Goal: Find specific page/section: Find specific page/section

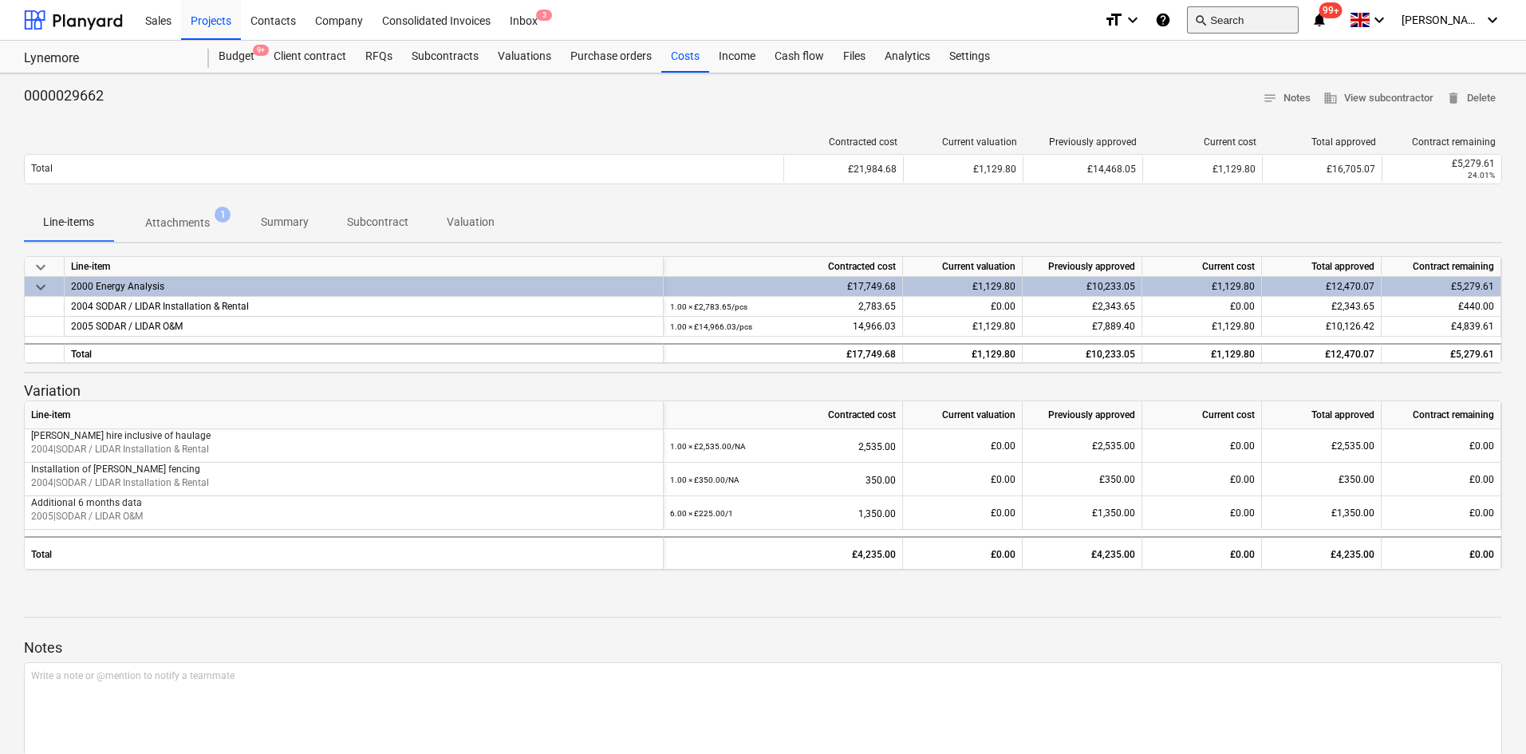
click at [1239, 23] on button "search Search" at bounding box center [1243, 19] width 112 height 27
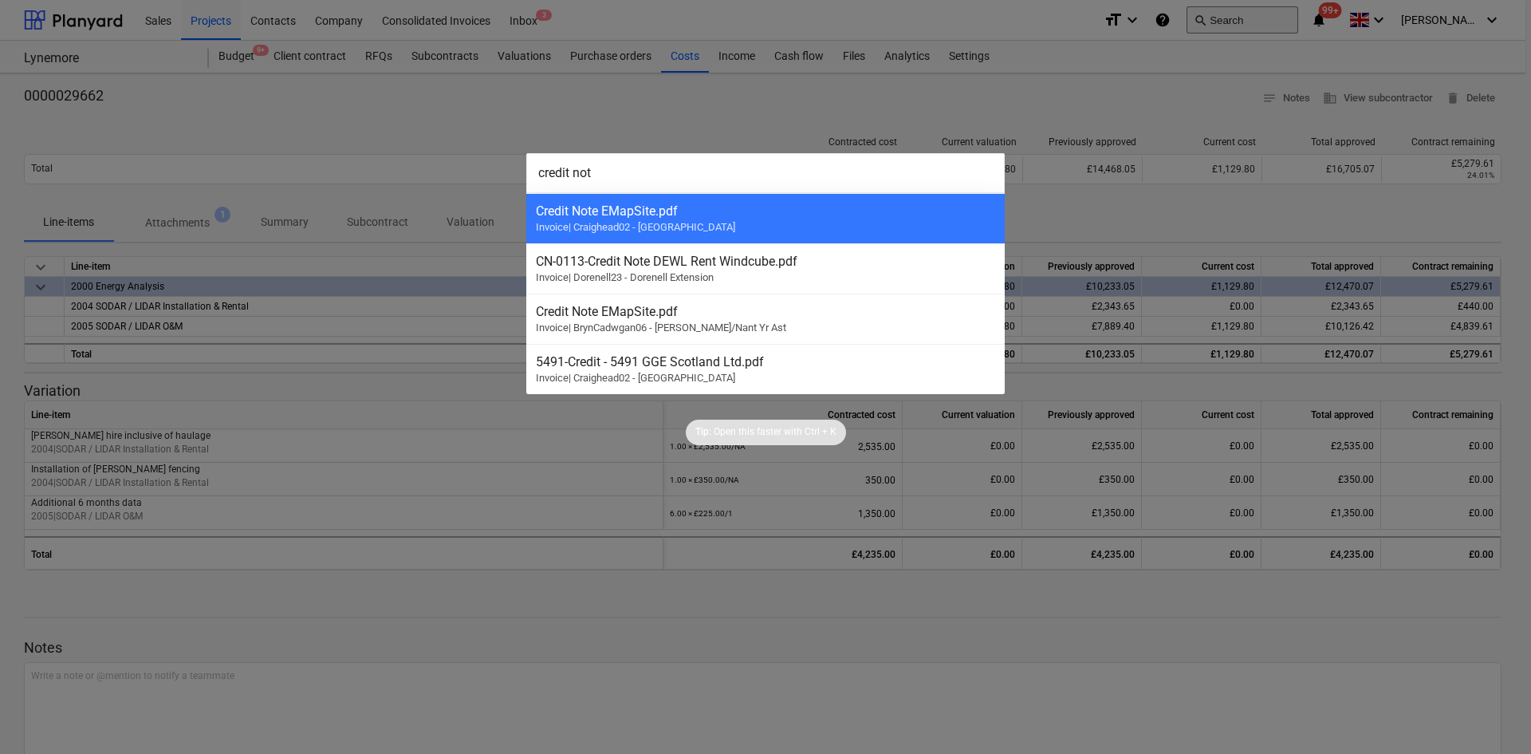
type input "credit note"
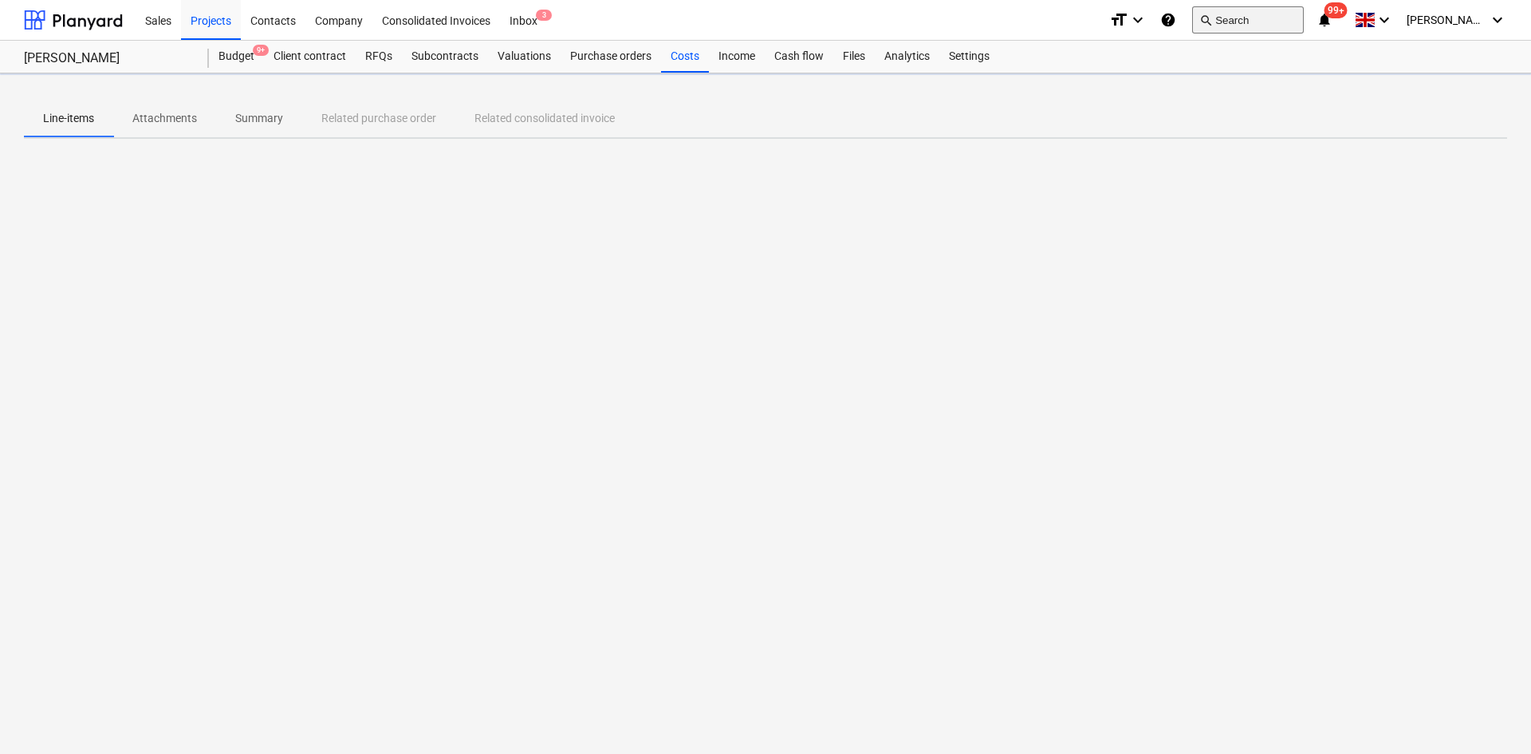
click at [1268, 12] on button "search Search" at bounding box center [1248, 19] width 112 height 27
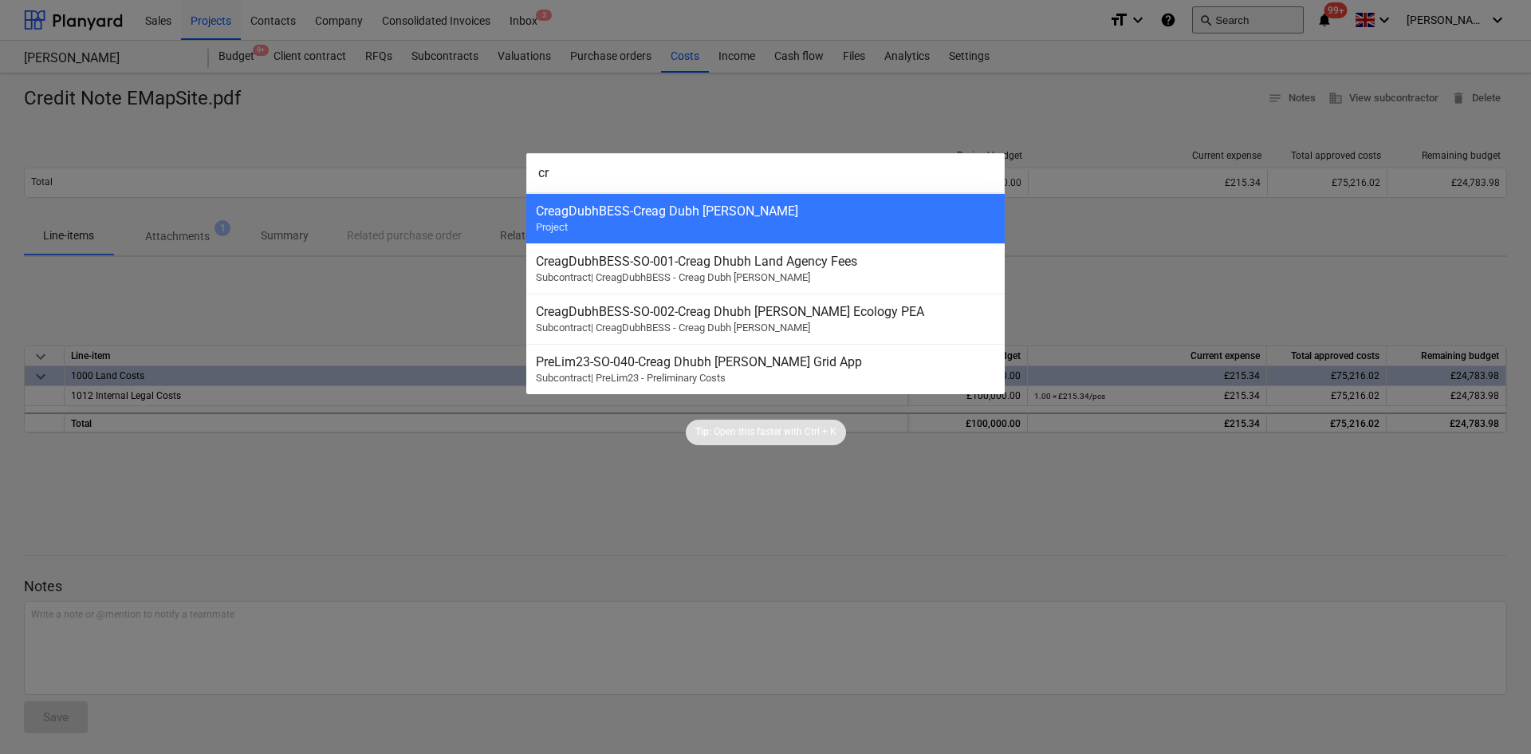
type input "c"
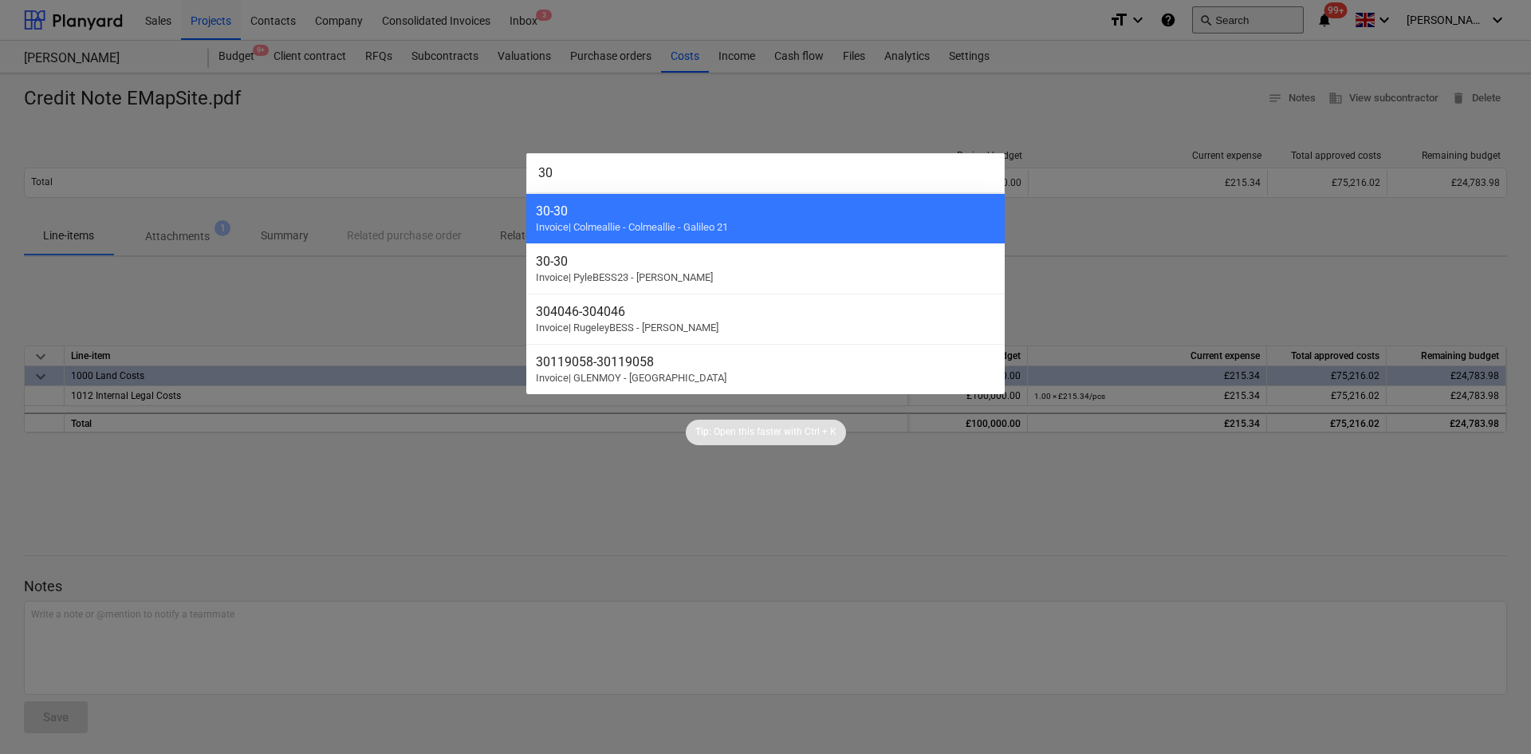
type input "3"
type input "2"
type input "0176"
drag, startPoint x: 524, startPoint y: 81, endPoint x: 505, endPoint y: 71, distance: 21.4
click at [524, 81] on div at bounding box center [765, 377] width 1531 height 754
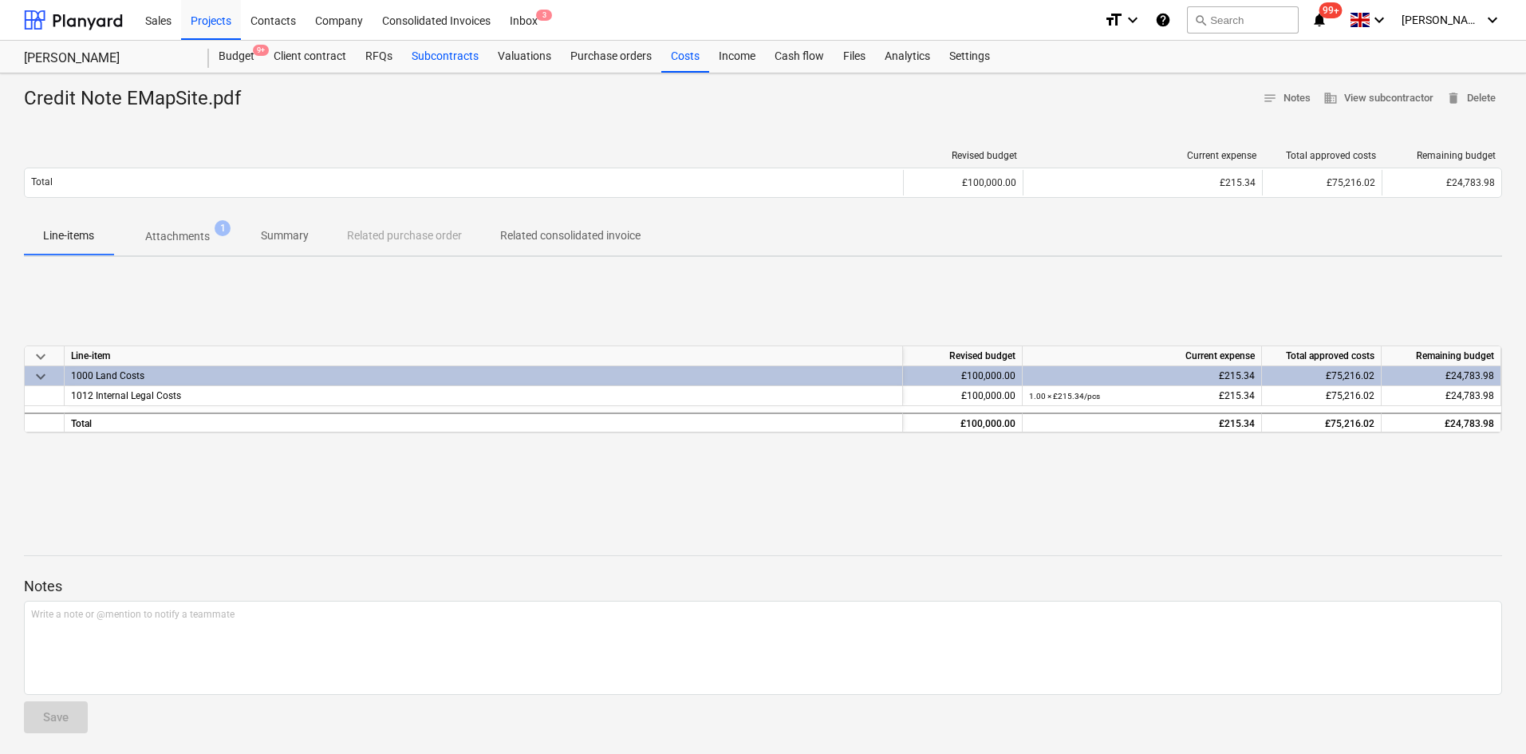
click at [449, 47] on div "Subcontracts" at bounding box center [445, 57] width 86 height 32
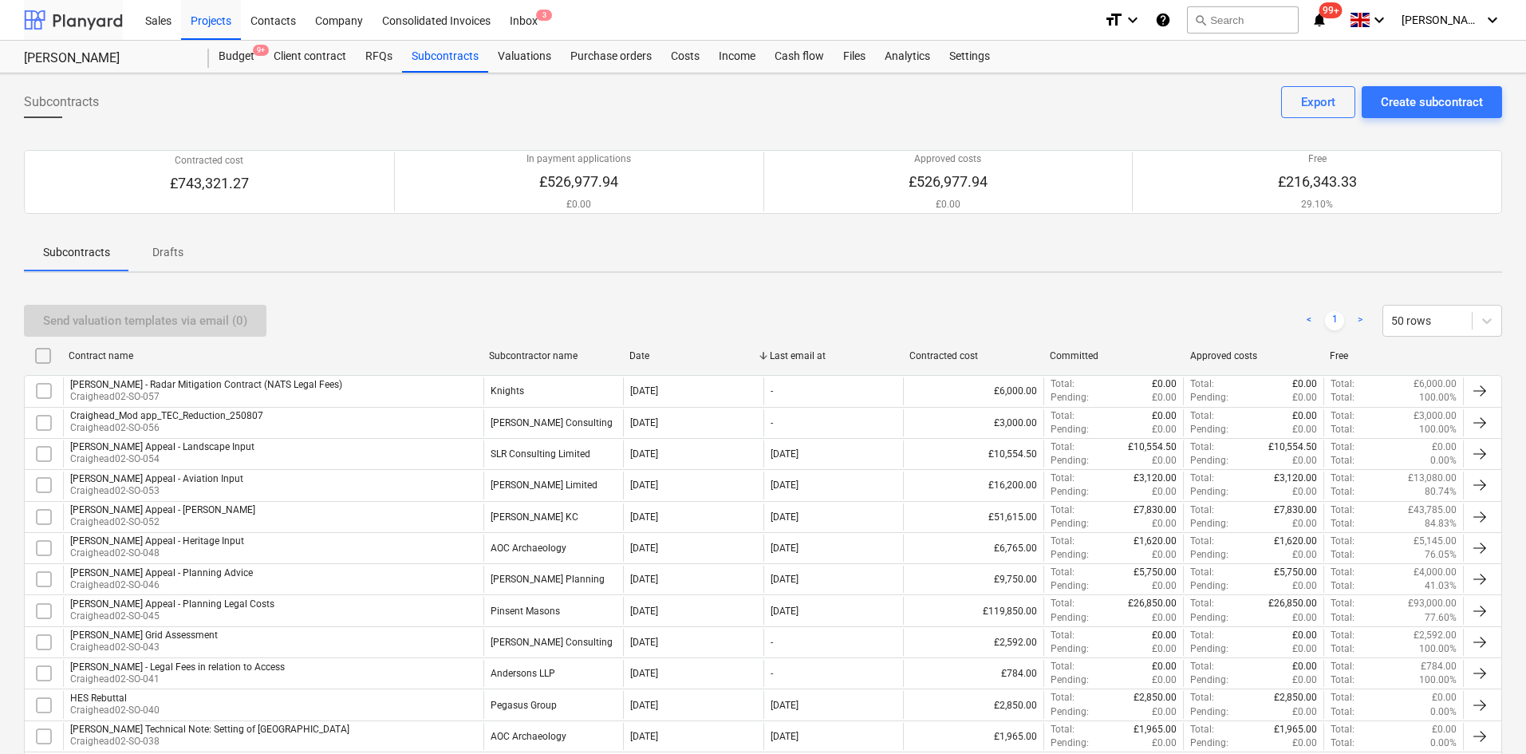
click at [56, 30] on div at bounding box center [73, 20] width 99 height 40
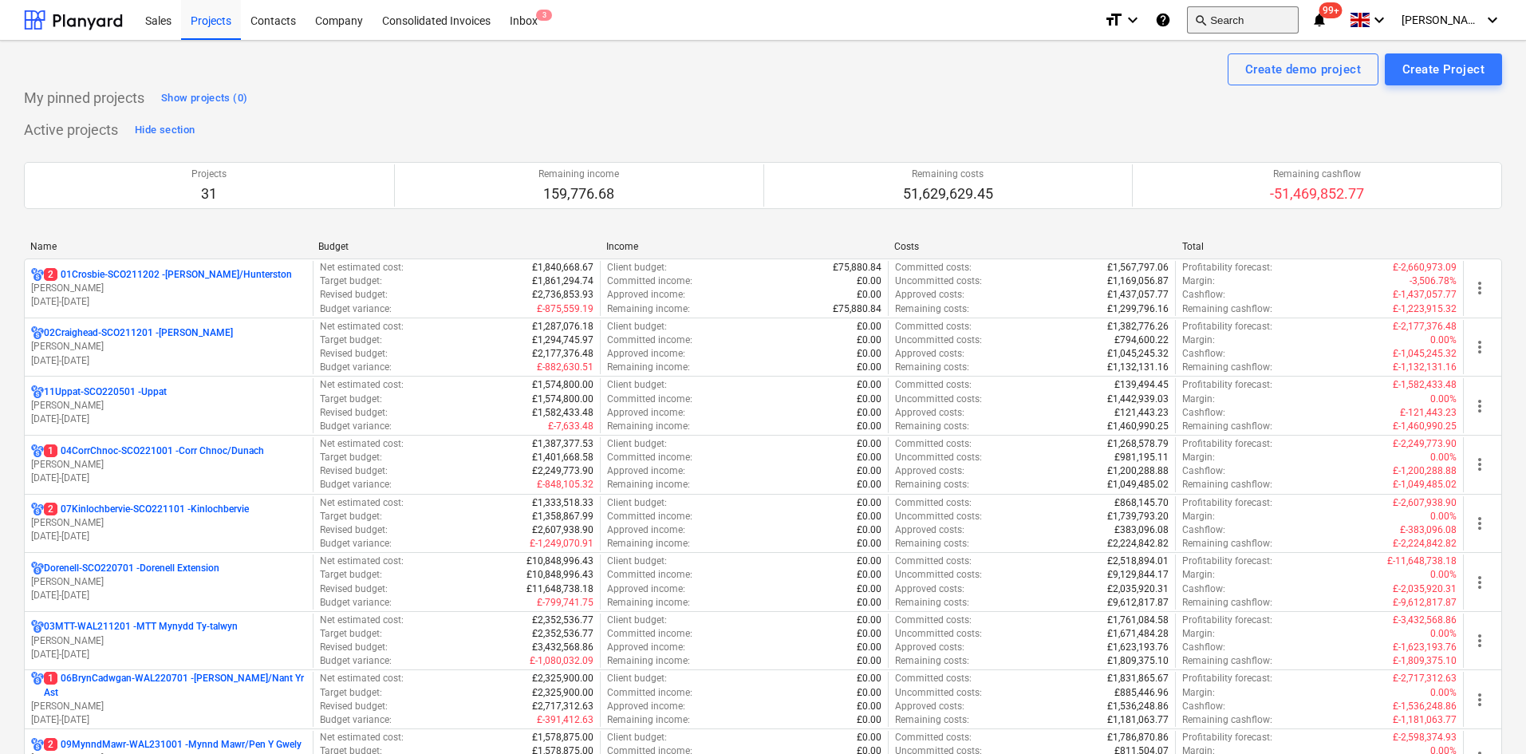
click at [1240, 22] on button "search Search" at bounding box center [1243, 19] width 112 height 27
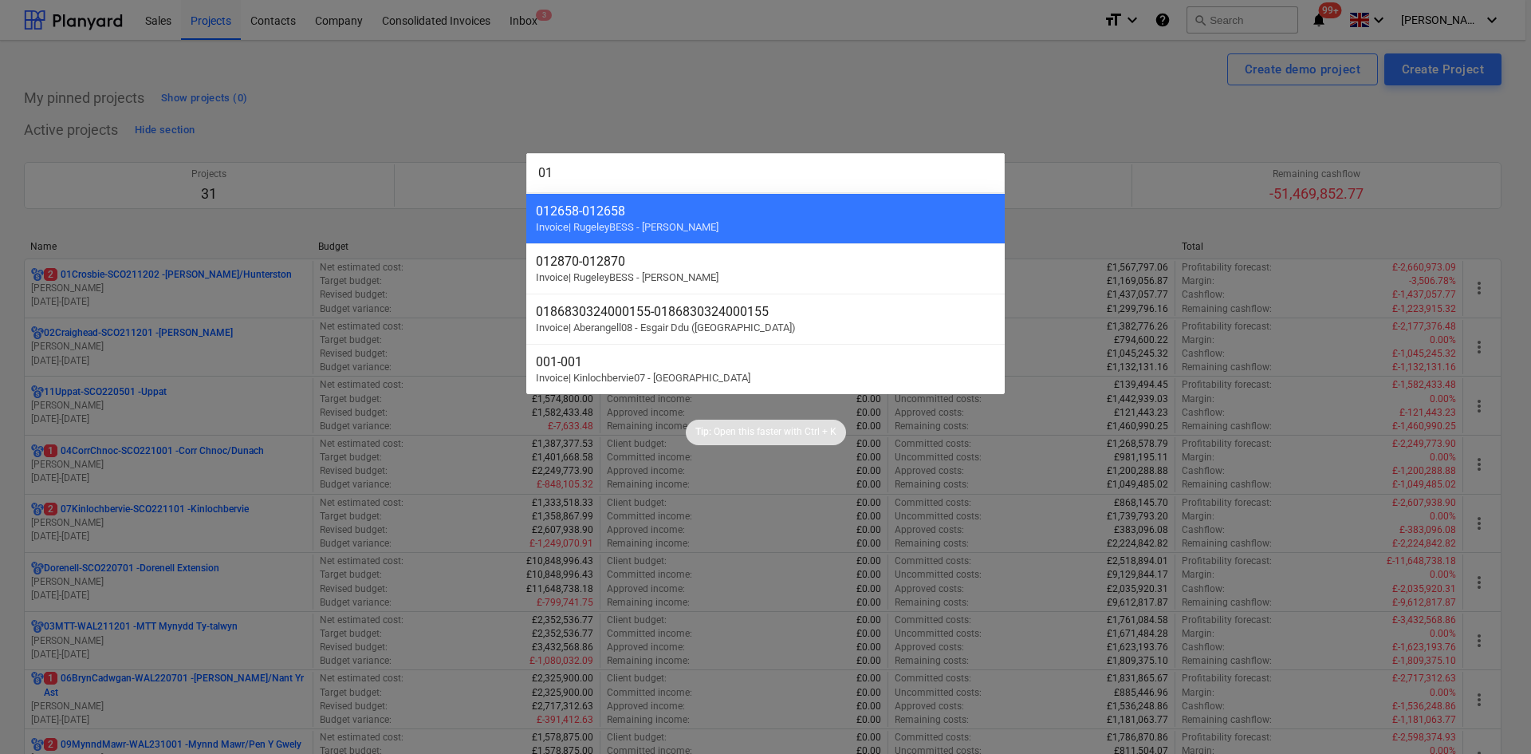
type input "0"
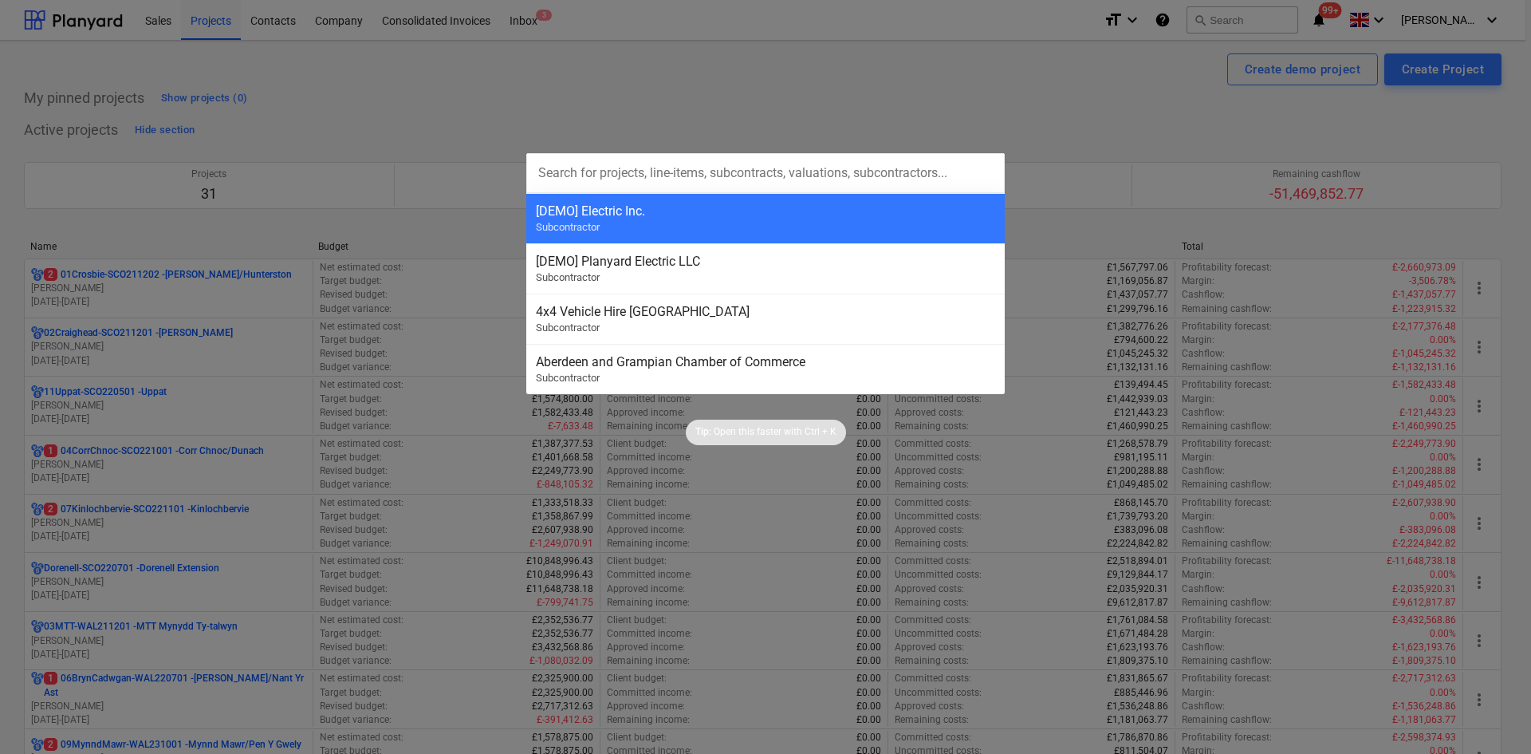
click at [411, 152] on div at bounding box center [765, 377] width 1531 height 754
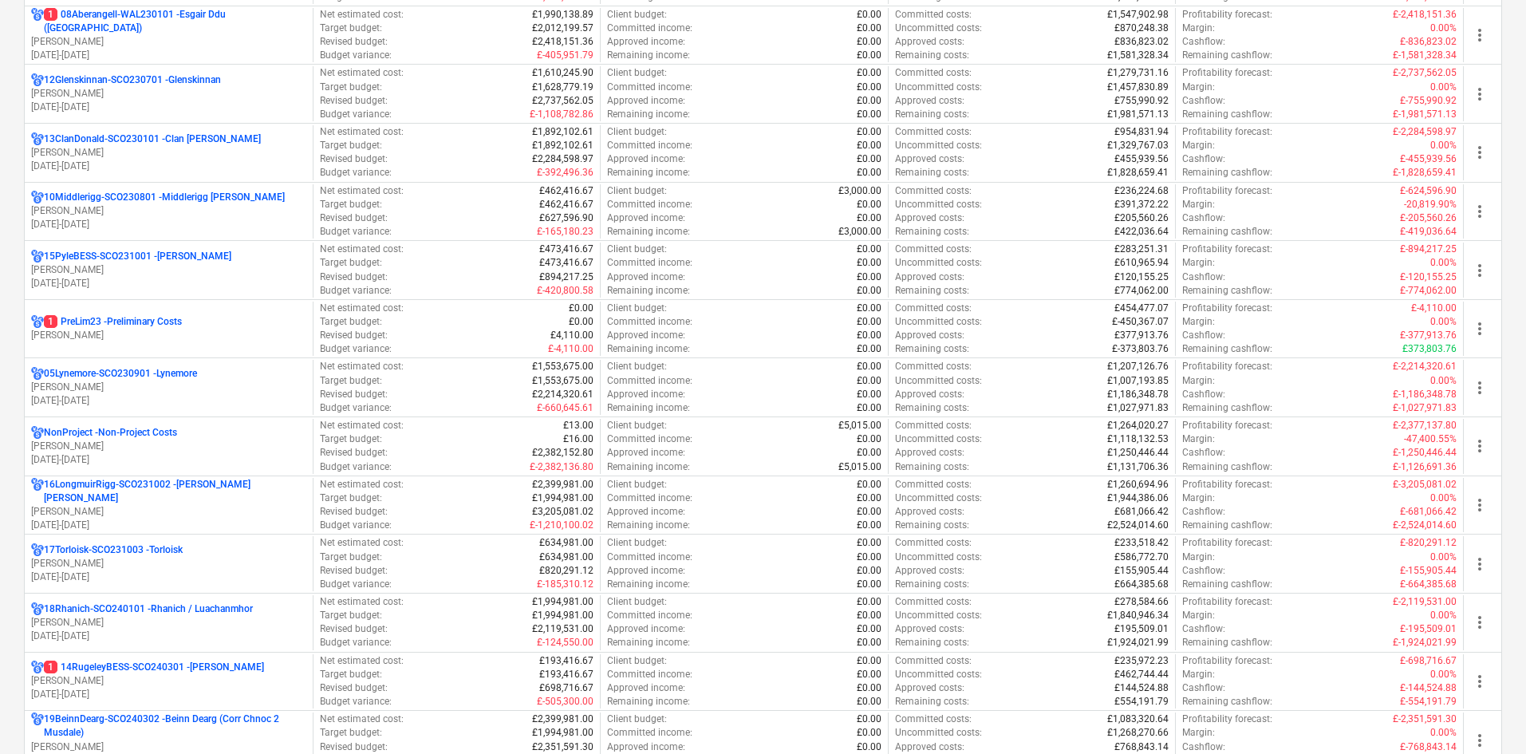
scroll to position [797, 0]
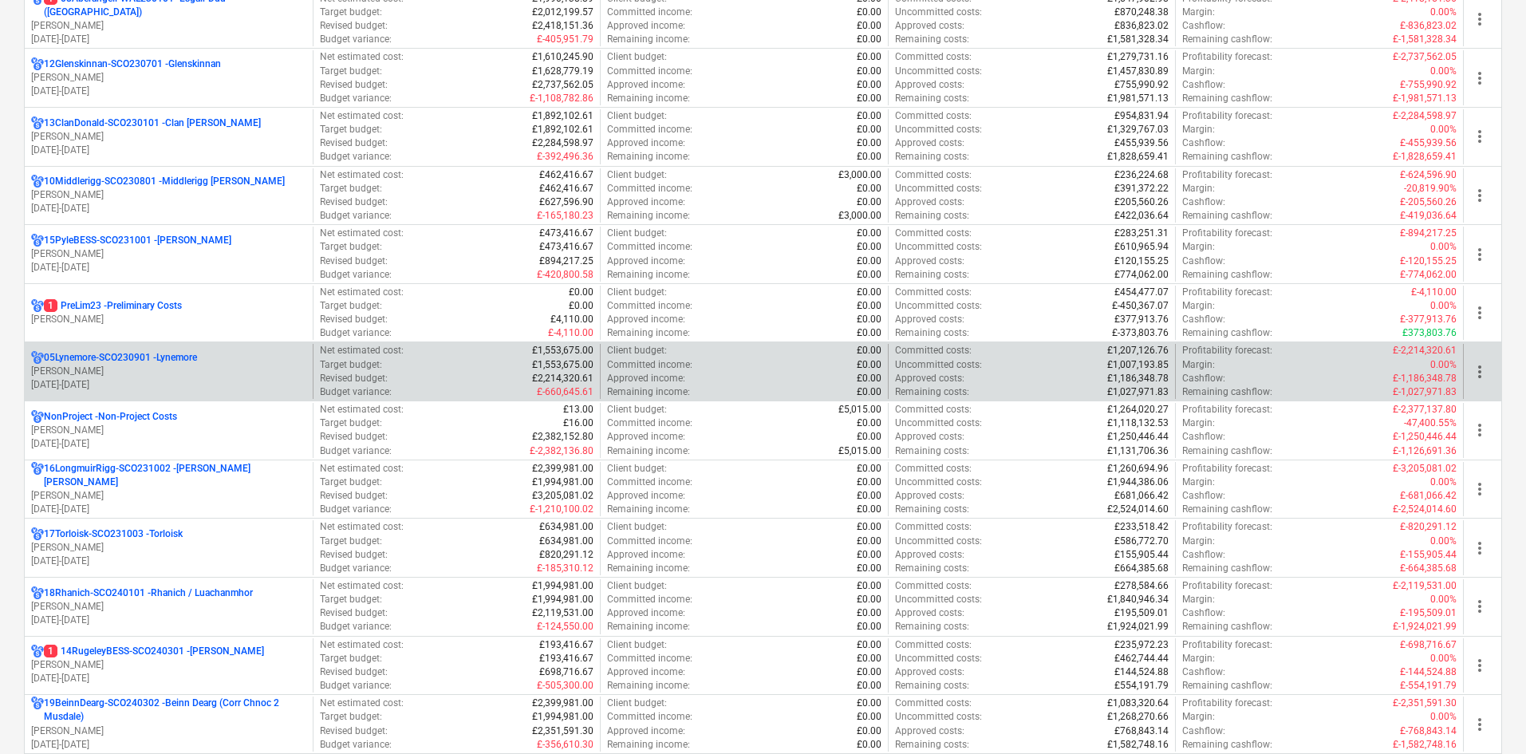
click at [175, 363] on p "05Lynemore-SCO230901 - Lynemore" at bounding box center [120, 358] width 153 height 14
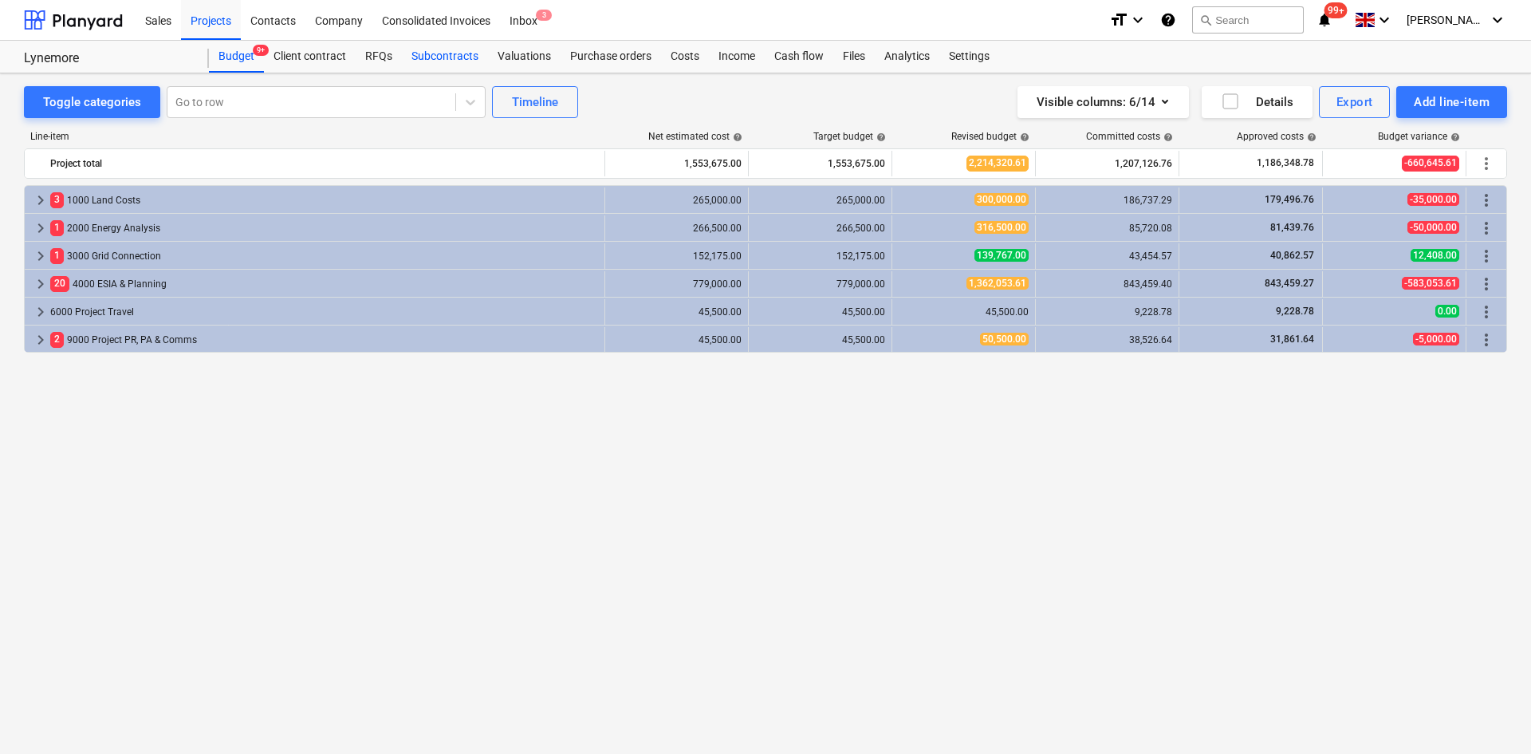
click at [461, 67] on div "Subcontracts" at bounding box center [445, 57] width 86 height 32
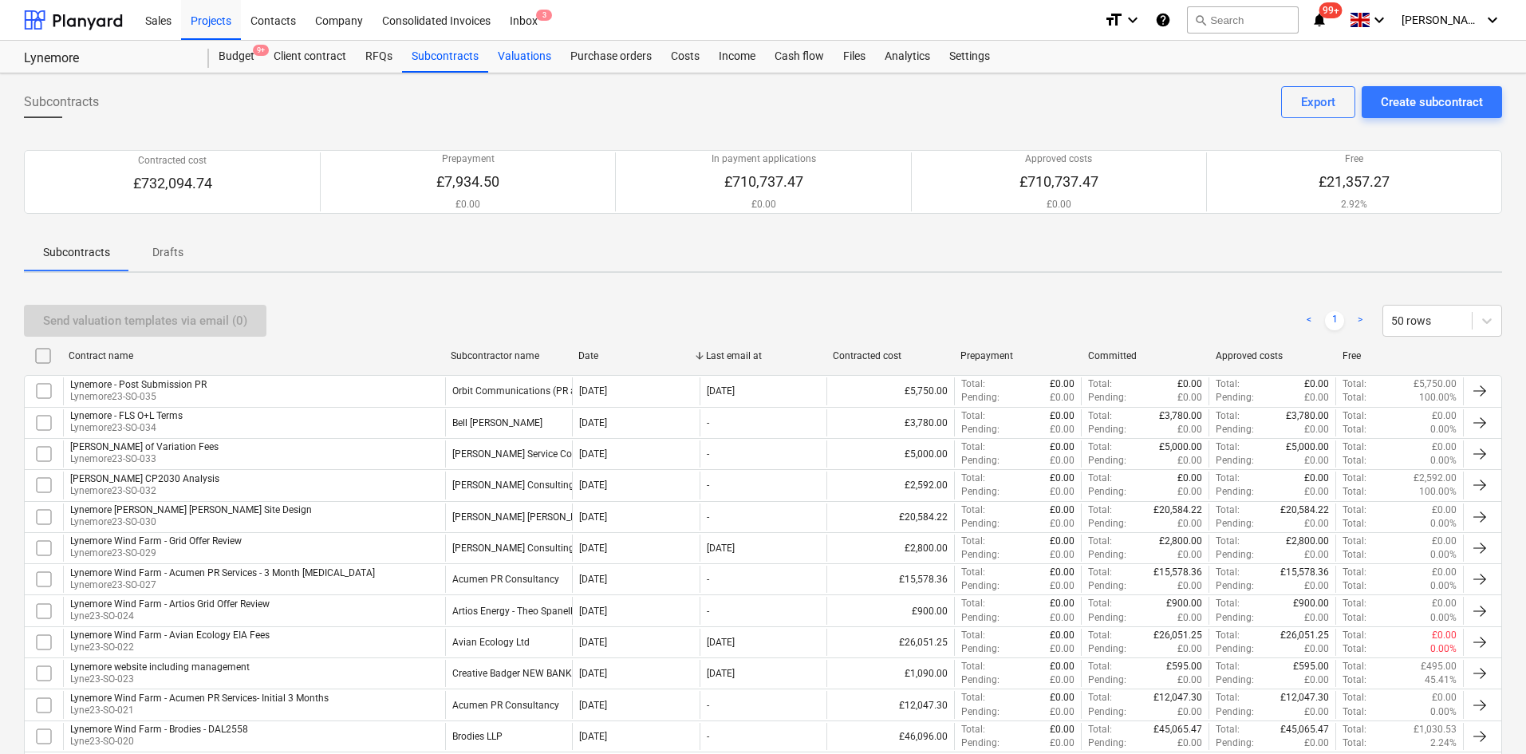
click at [523, 61] on div "Valuations" at bounding box center [524, 57] width 73 height 32
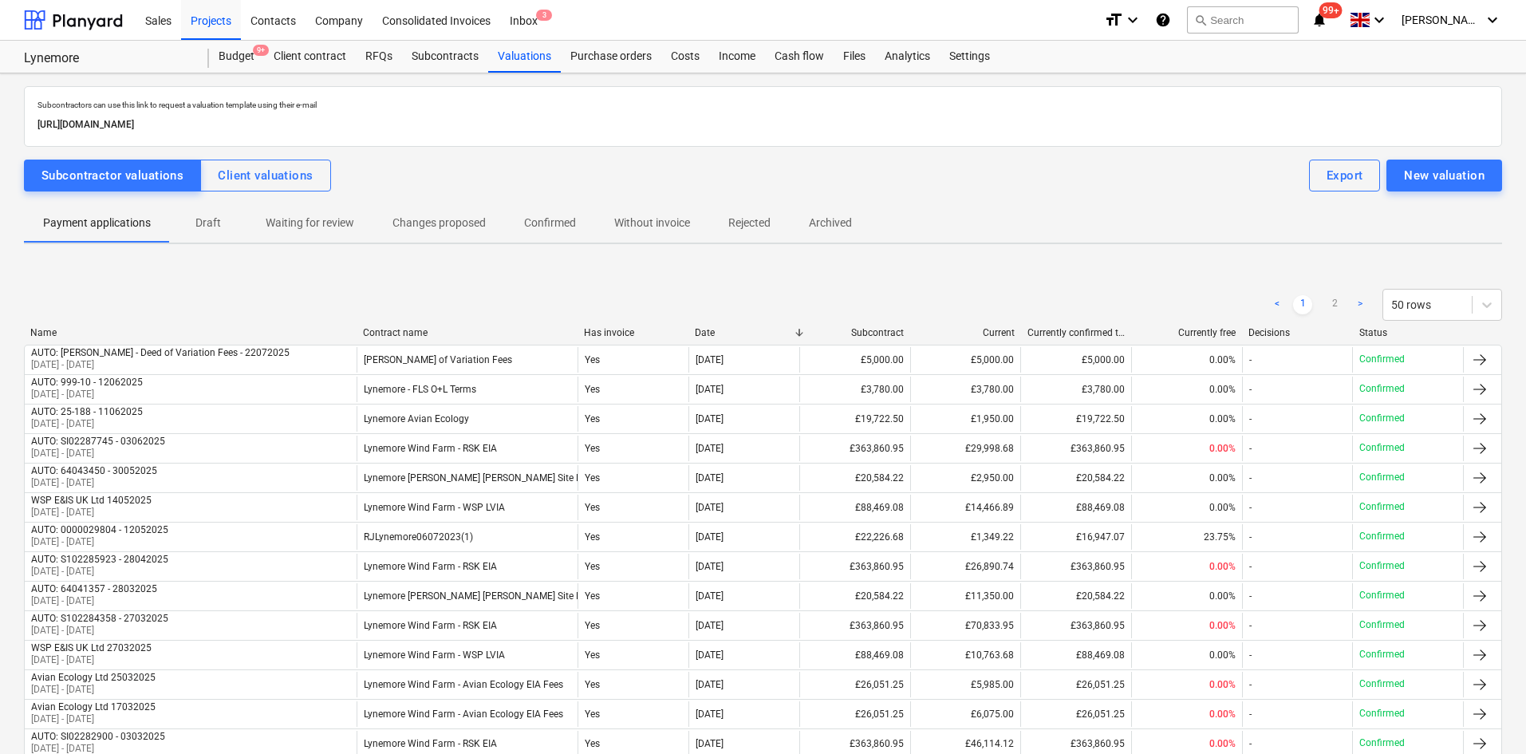
scroll to position [80, 0]
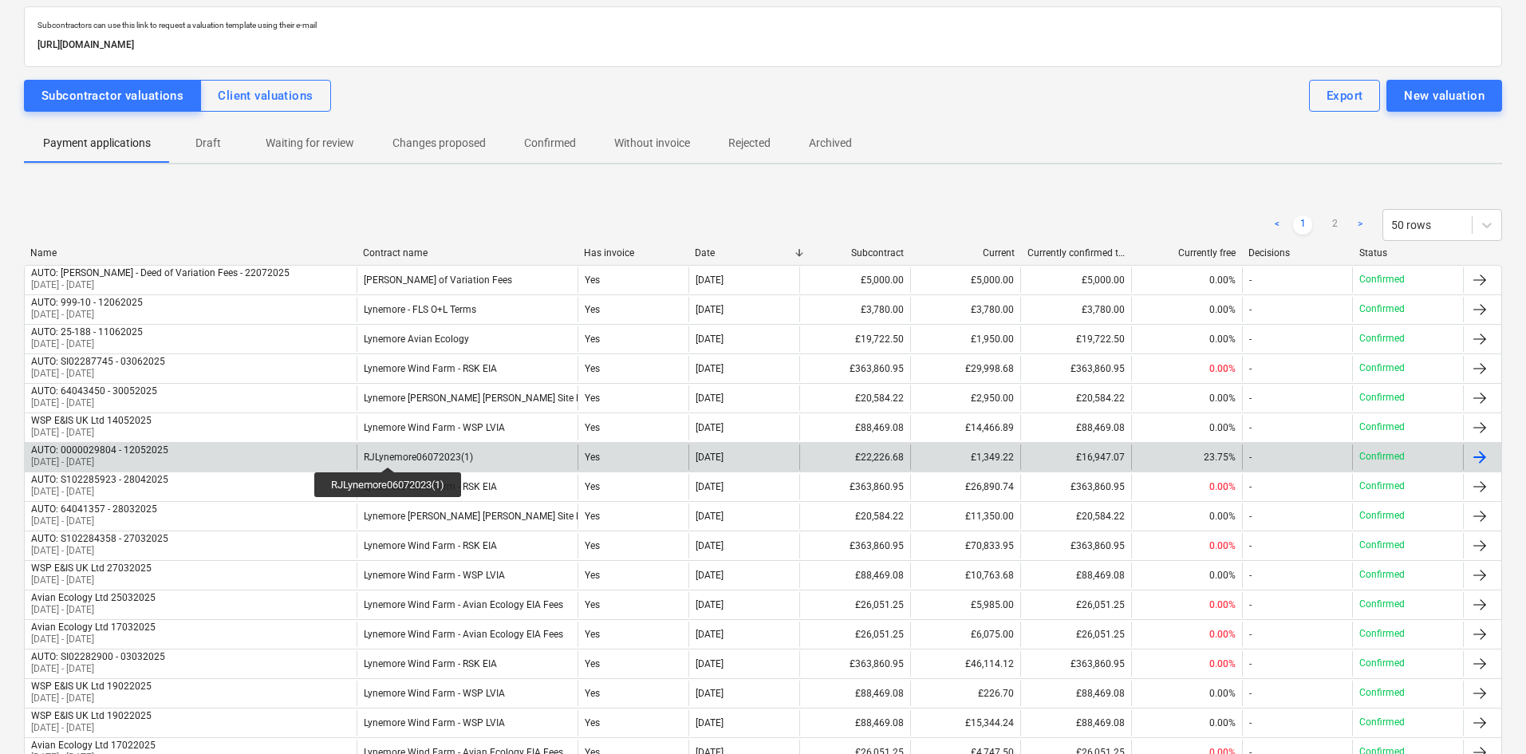
click at [389, 452] on div "RJLynemore06072023(1)" at bounding box center [418, 456] width 109 height 11
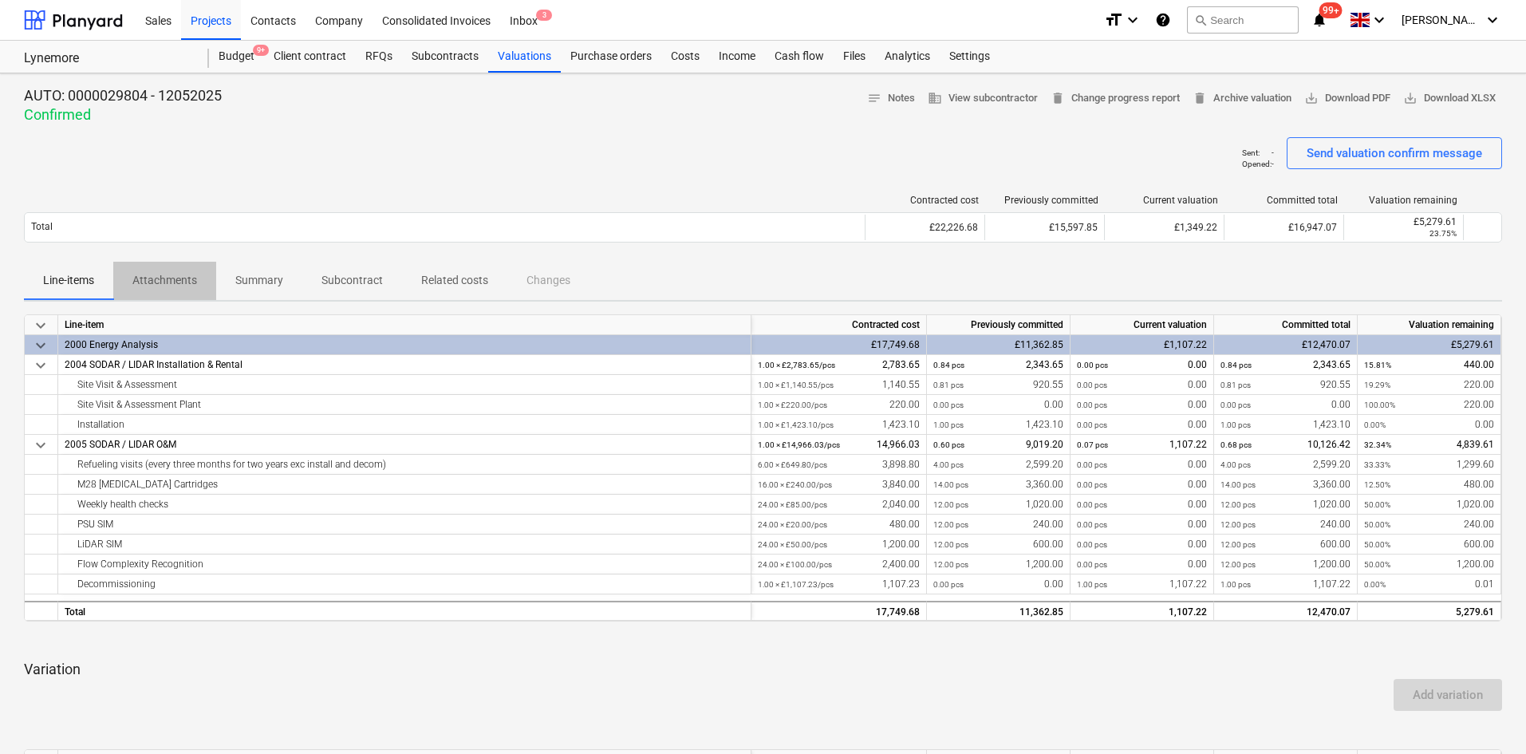
click at [178, 274] on p "Attachments" at bounding box center [164, 280] width 65 height 17
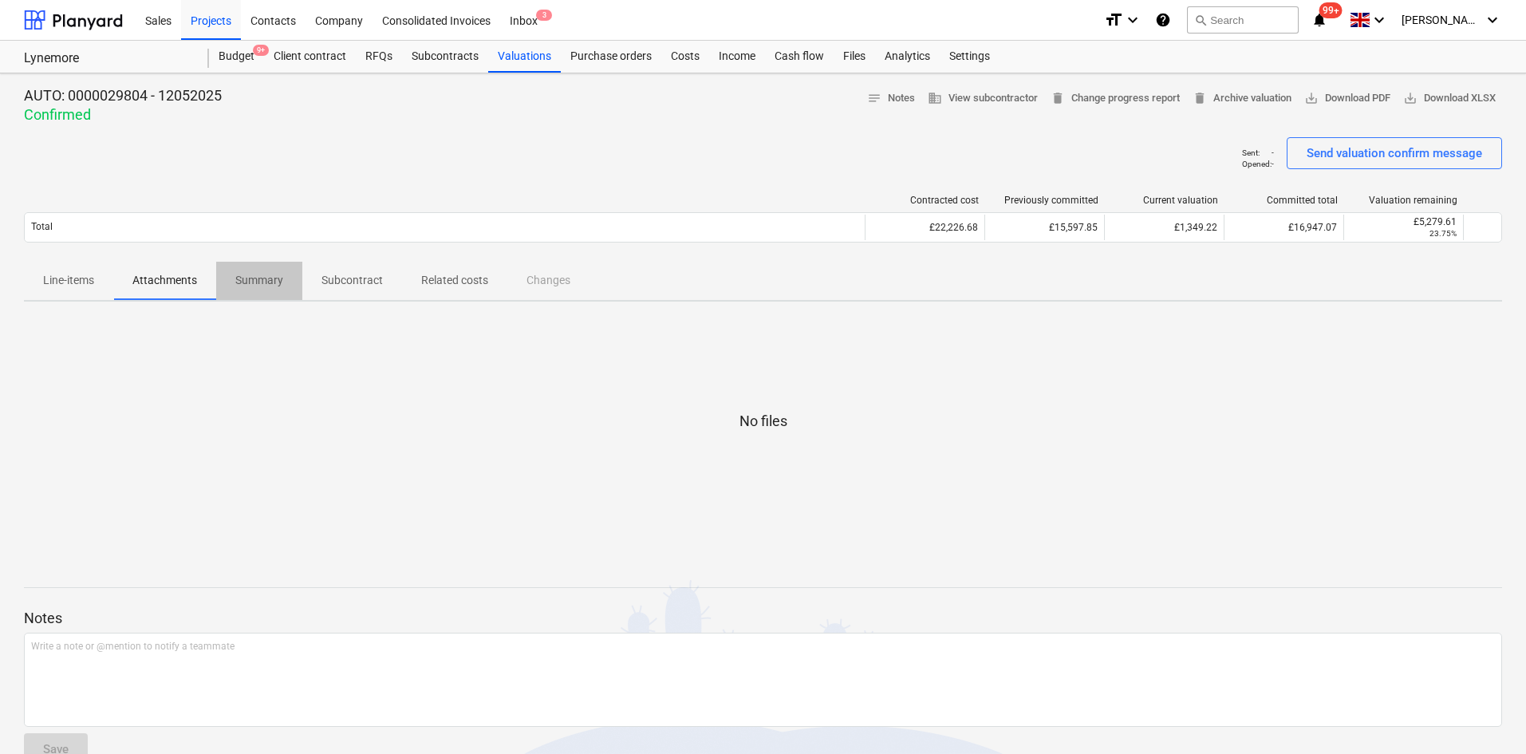
click at [231, 279] on span "Summary" at bounding box center [259, 280] width 86 height 26
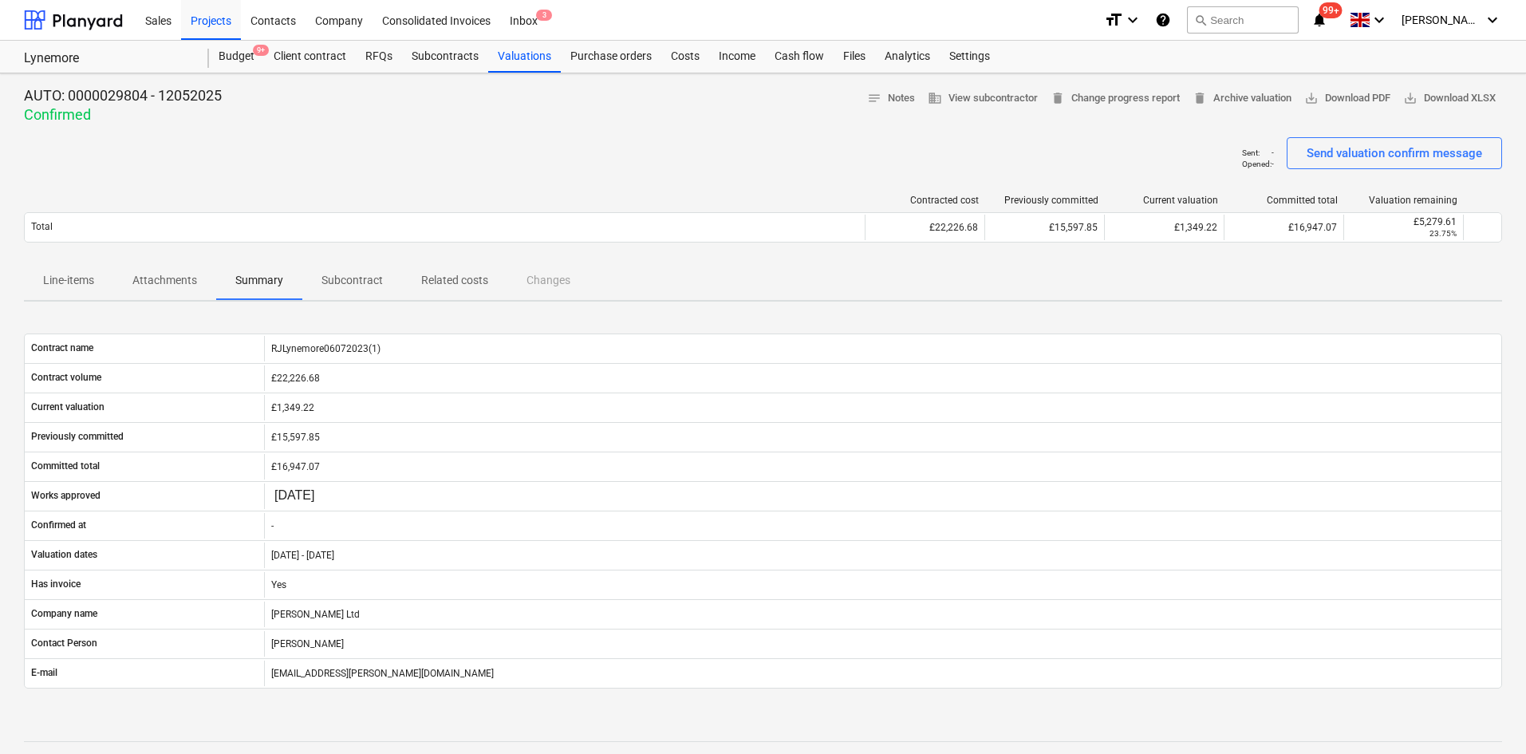
click at [339, 284] on p "Subcontract" at bounding box center [351, 280] width 61 height 17
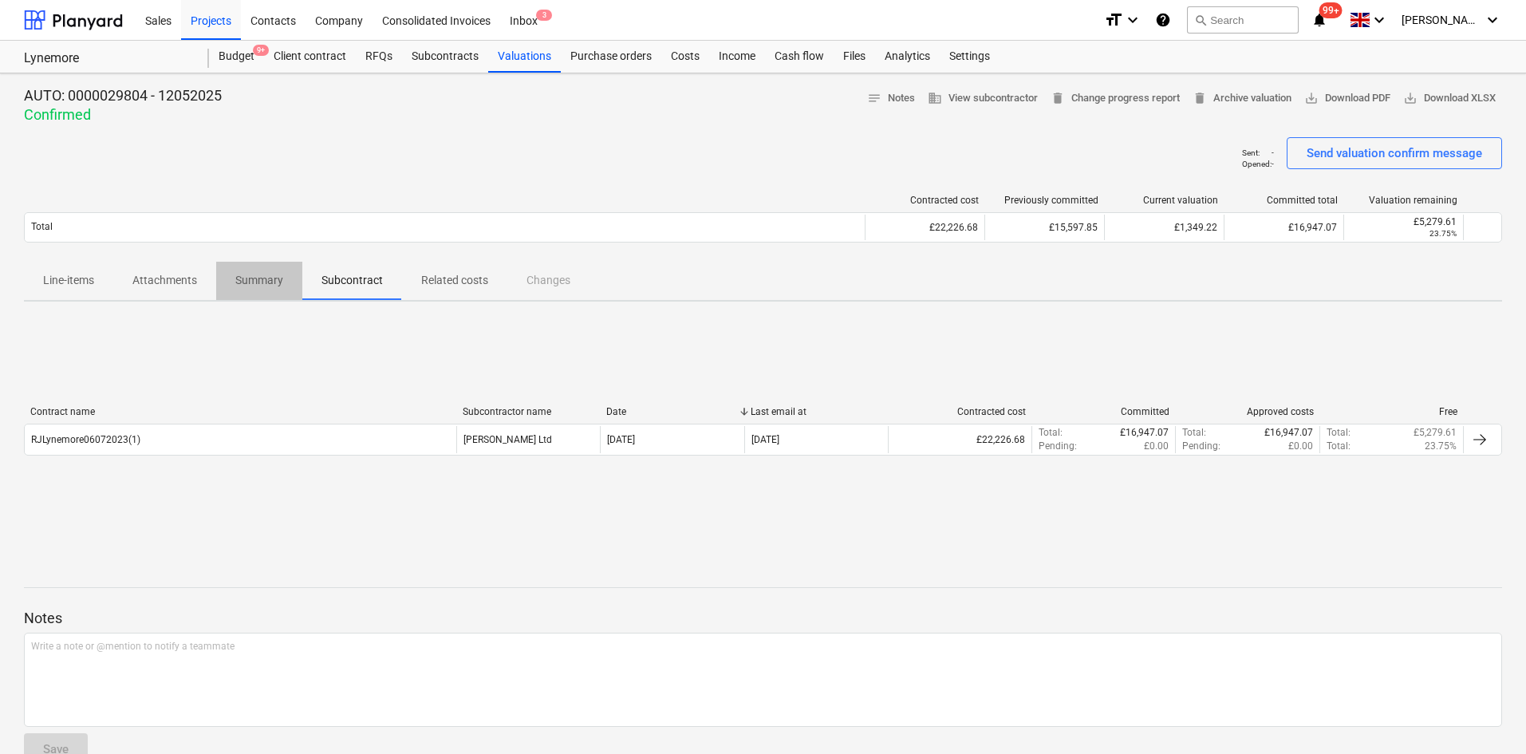
click at [239, 280] on p "Summary" at bounding box center [259, 280] width 48 height 17
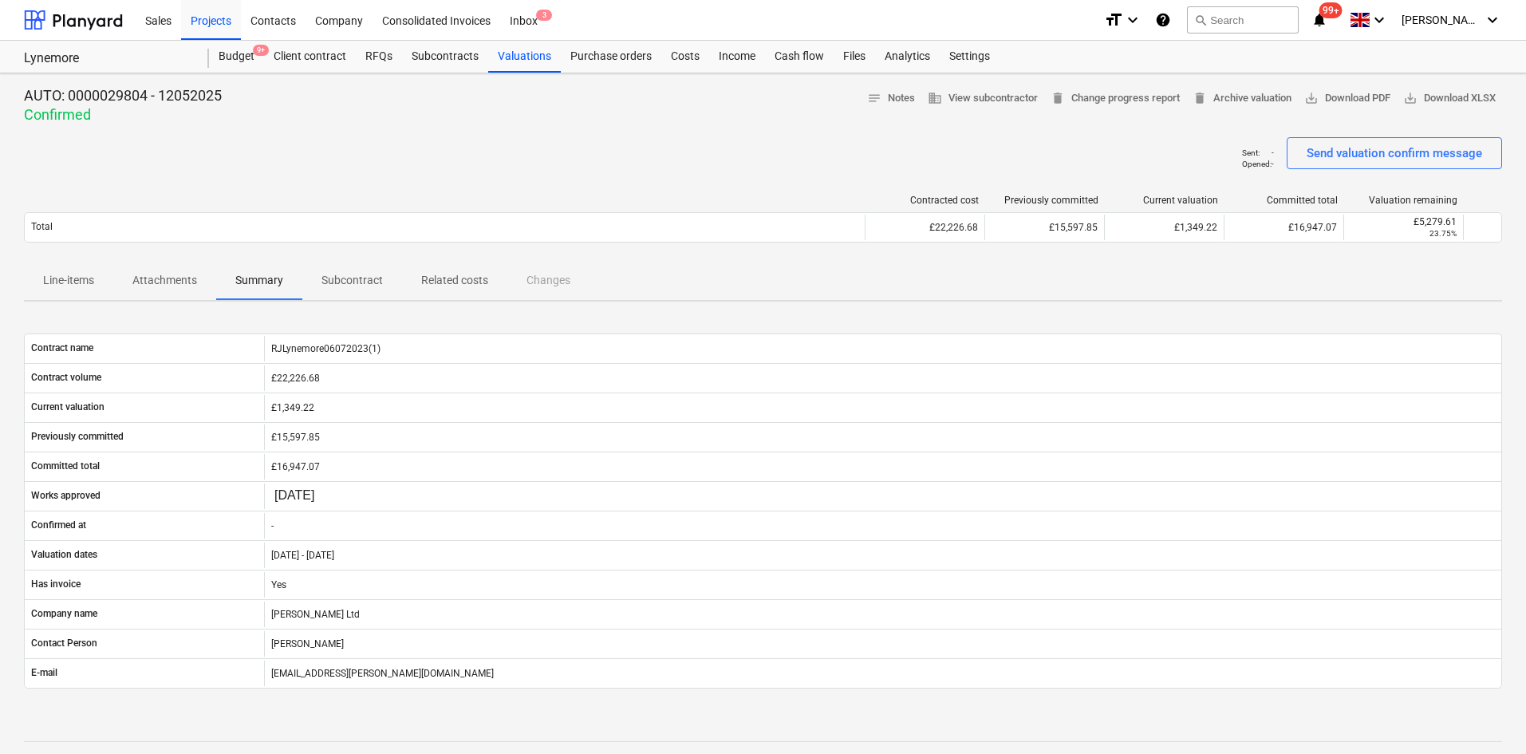
drag, startPoint x: 187, startPoint y: 280, endPoint x: 170, endPoint y: 280, distance: 17.5
click at [186, 281] on p "Attachments" at bounding box center [164, 280] width 65 height 17
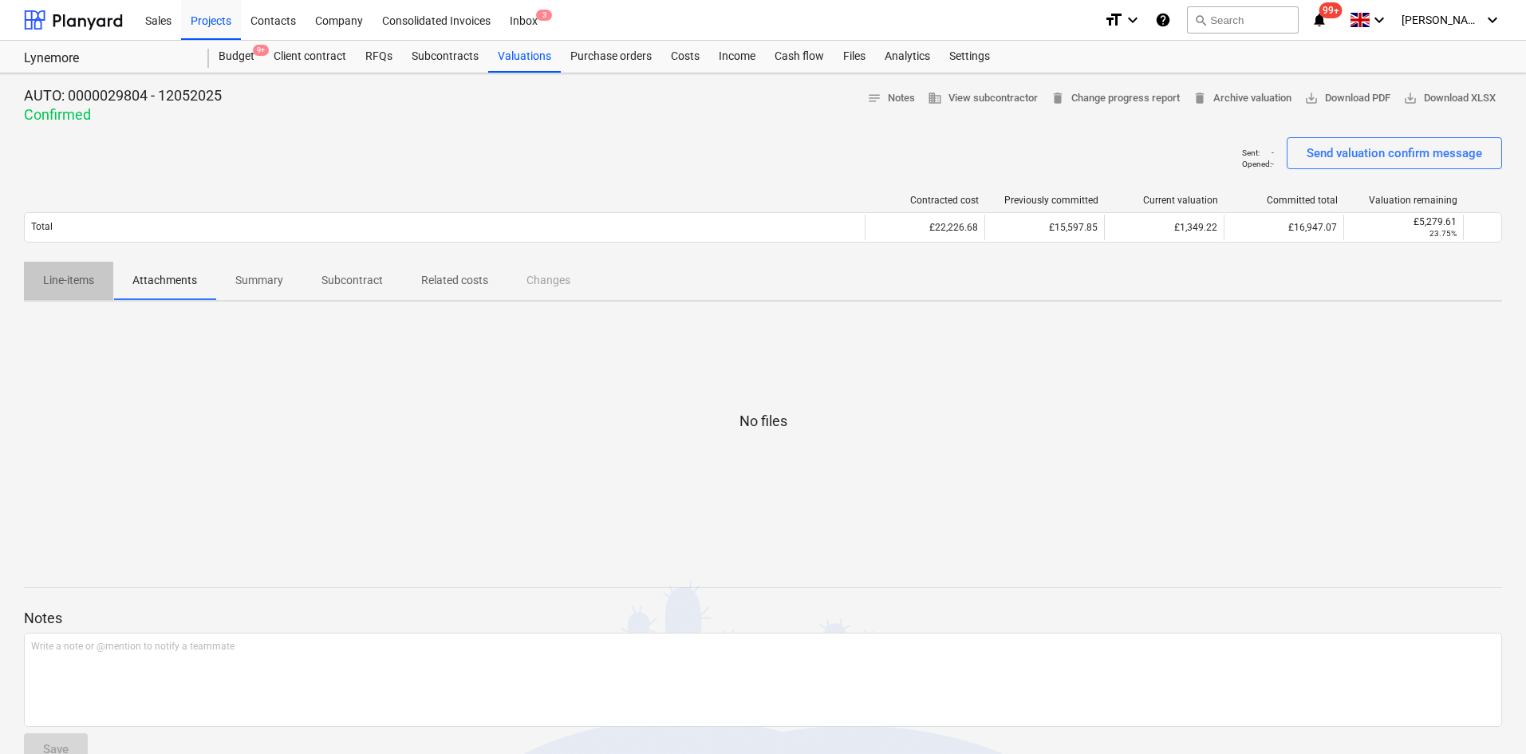
click at [76, 279] on p "Line-items" at bounding box center [68, 280] width 51 height 17
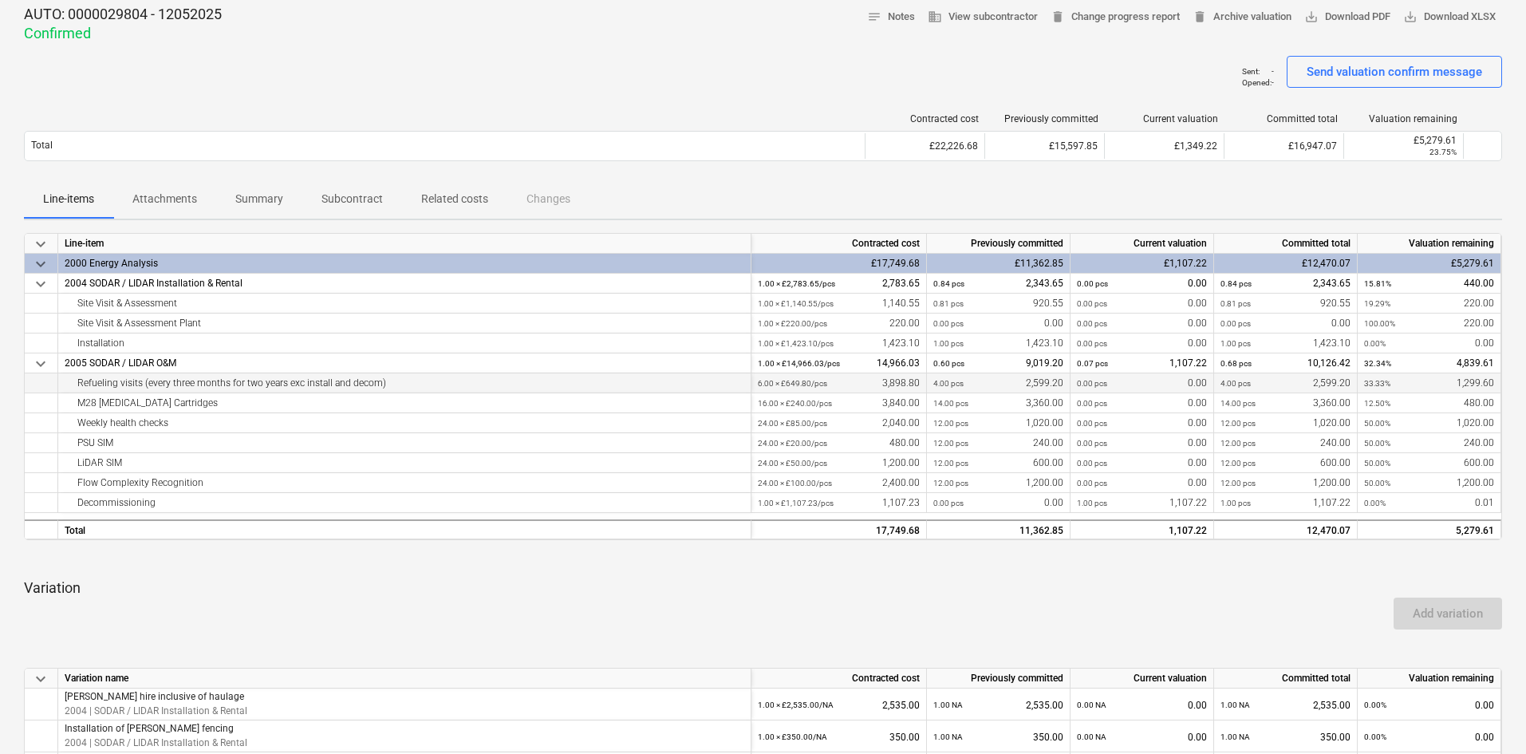
scroll to position [80, 0]
click at [450, 202] on p "Related costs" at bounding box center [454, 200] width 67 height 17
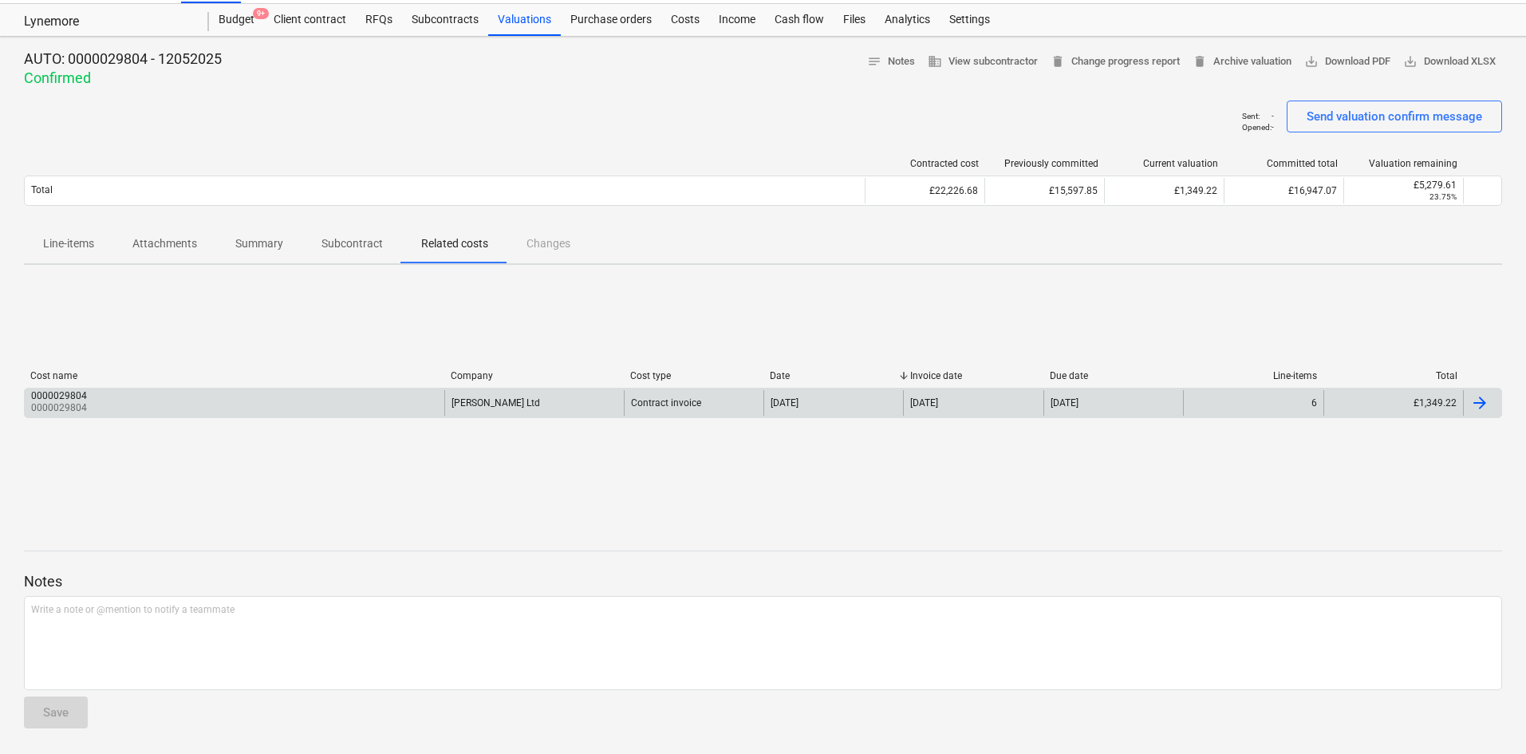
click at [281, 405] on div "0000029804 0000029804" at bounding box center [234, 403] width 419 height 26
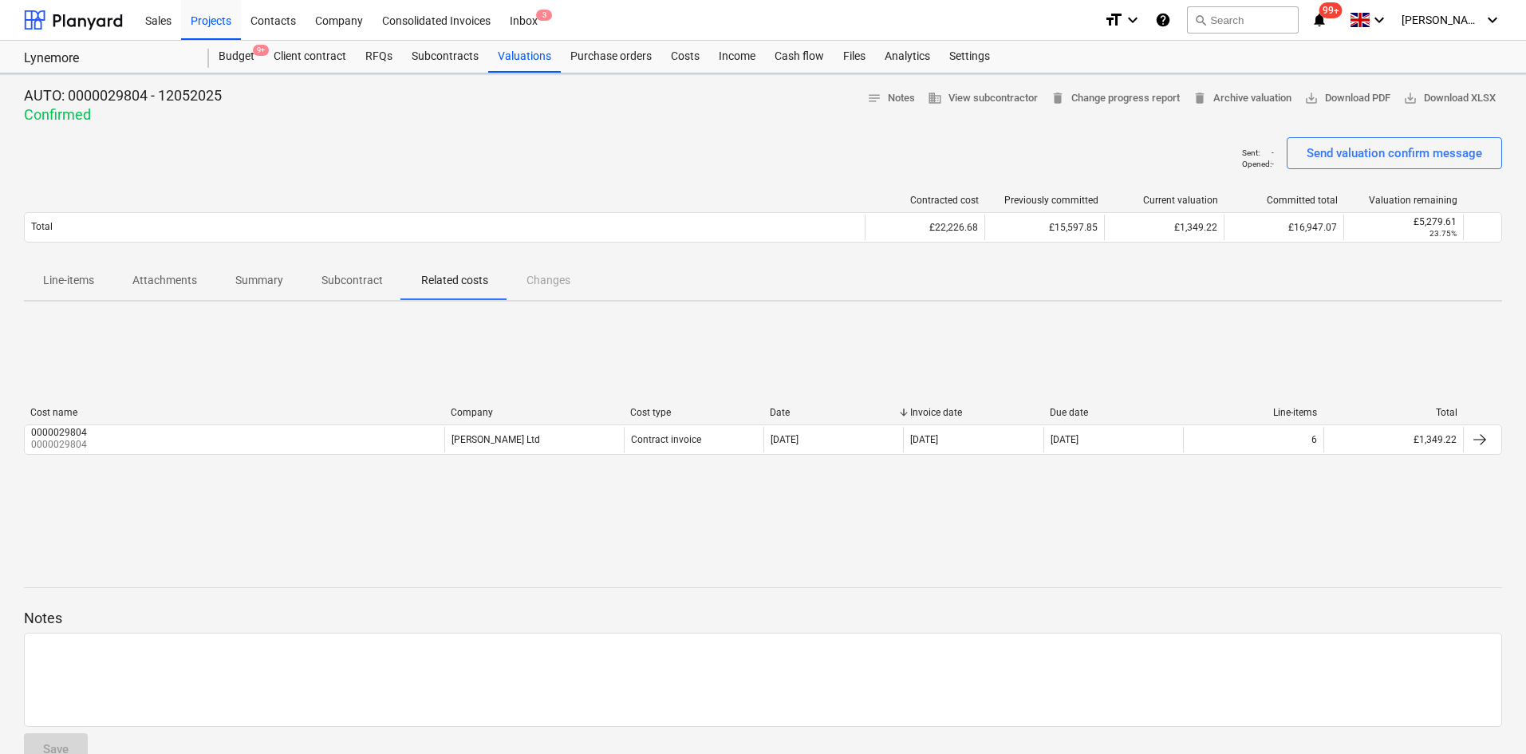
scroll to position [37, 0]
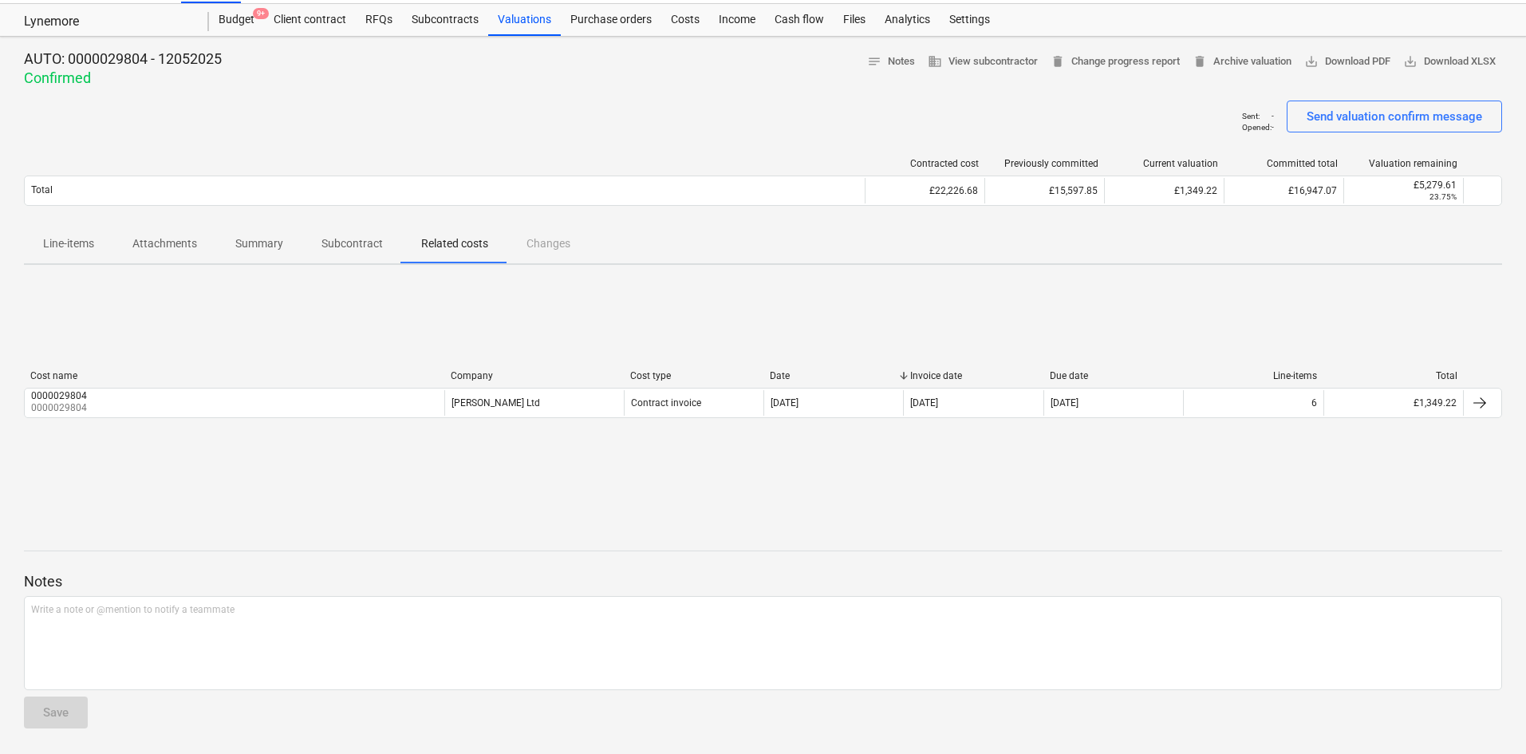
click at [336, 235] on p "Subcontract" at bounding box center [351, 243] width 61 height 17
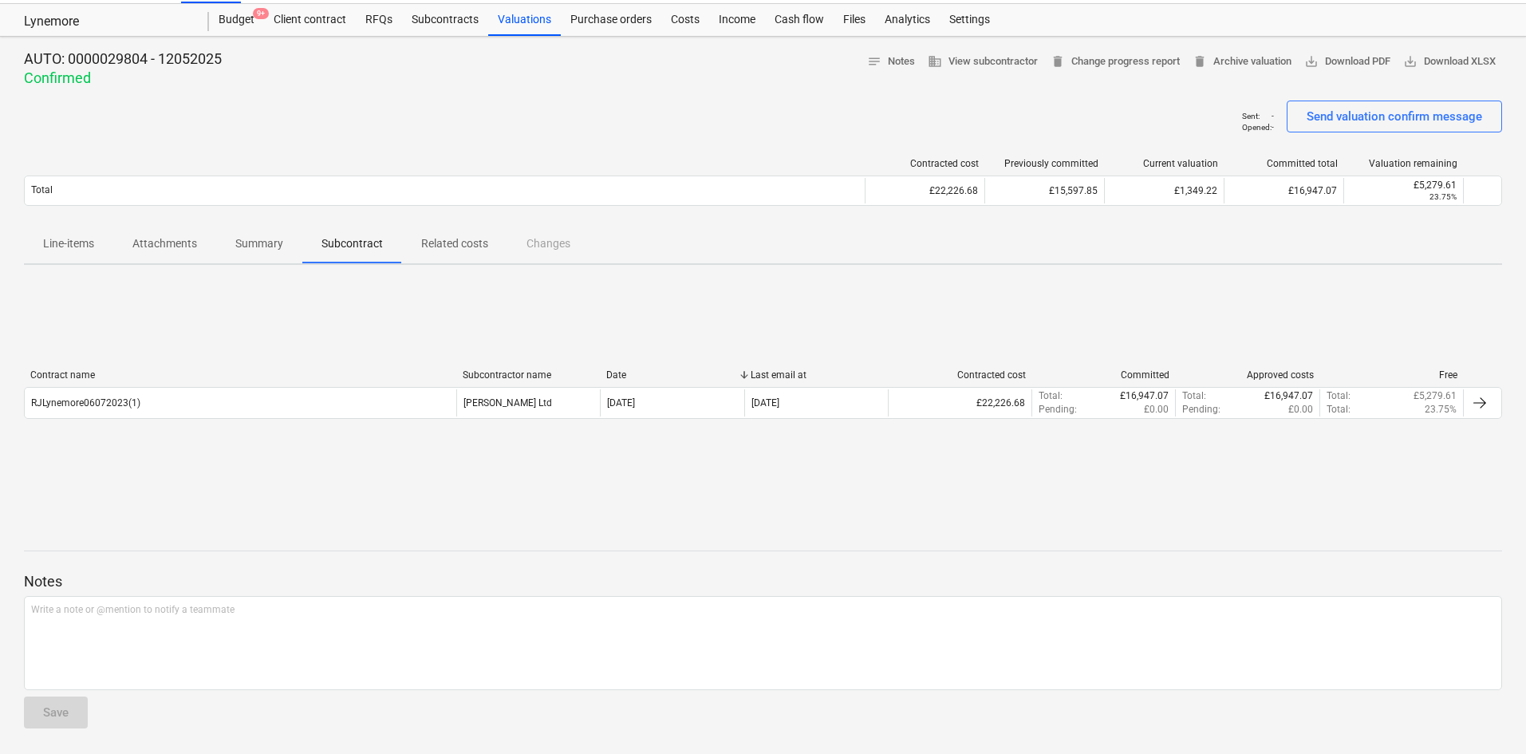
click at [242, 243] on p "Summary" at bounding box center [259, 243] width 48 height 17
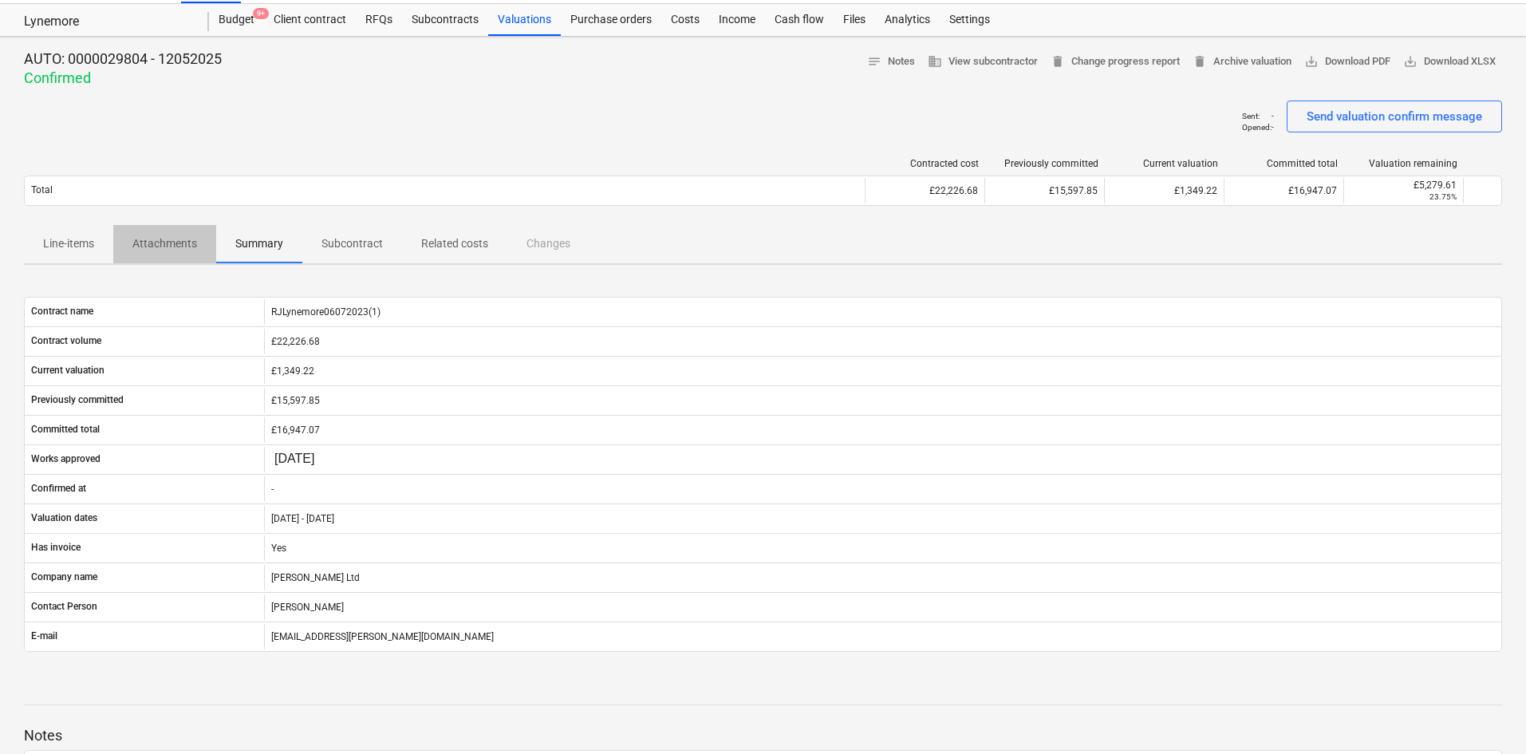
click at [180, 241] on p "Attachments" at bounding box center [164, 243] width 65 height 17
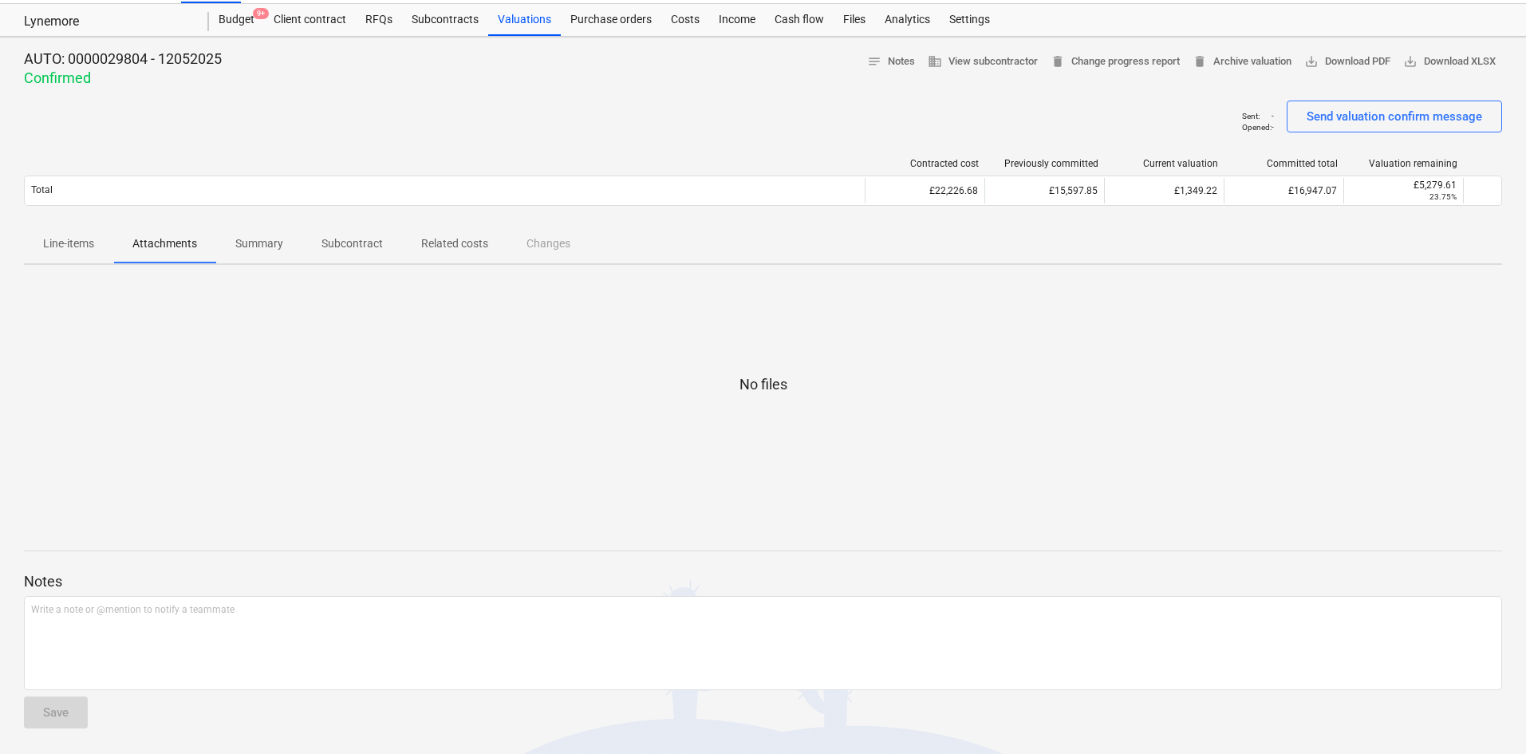
click at [89, 249] on p "Line-items" at bounding box center [68, 243] width 51 height 17
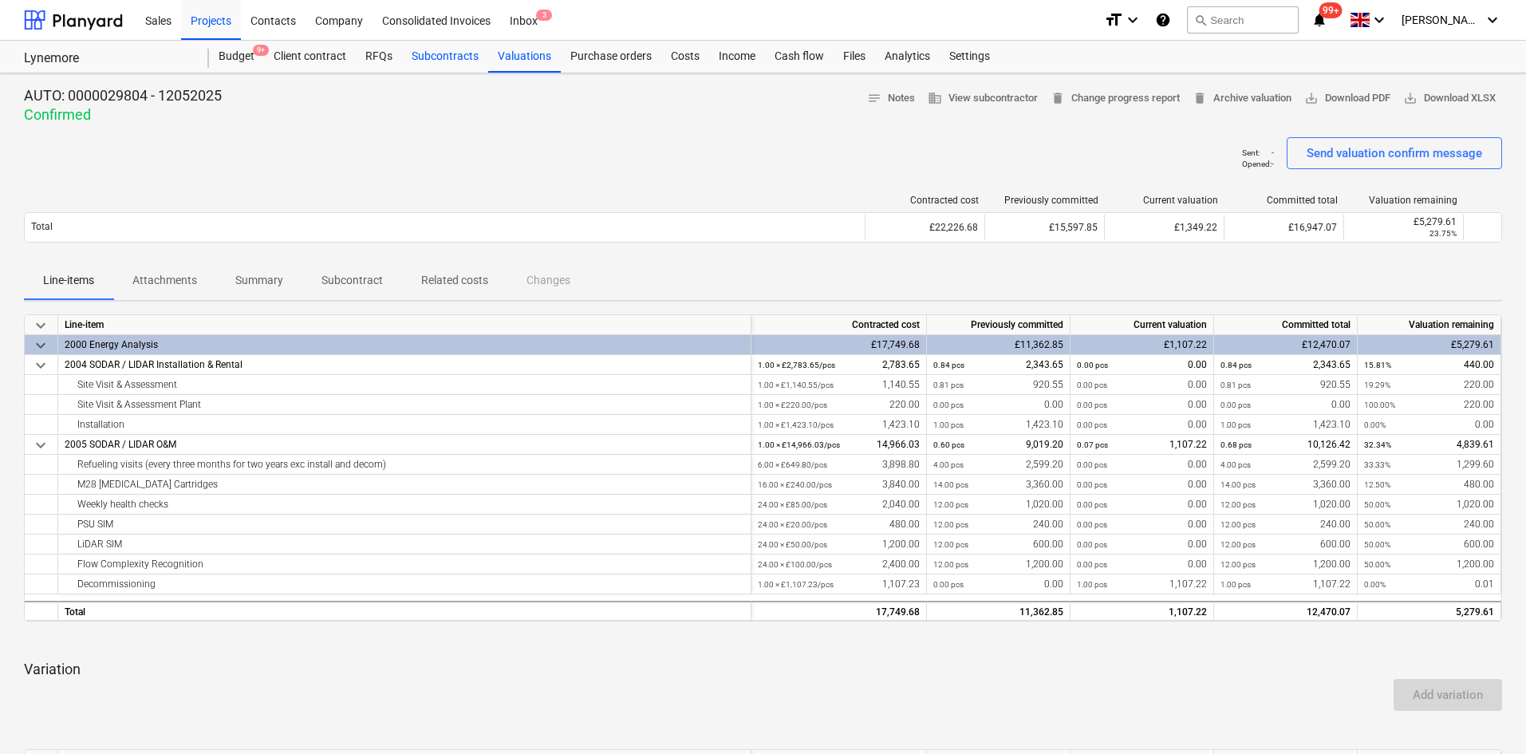
click at [443, 63] on div "Subcontracts" at bounding box center [445, 57] width 86 height 32
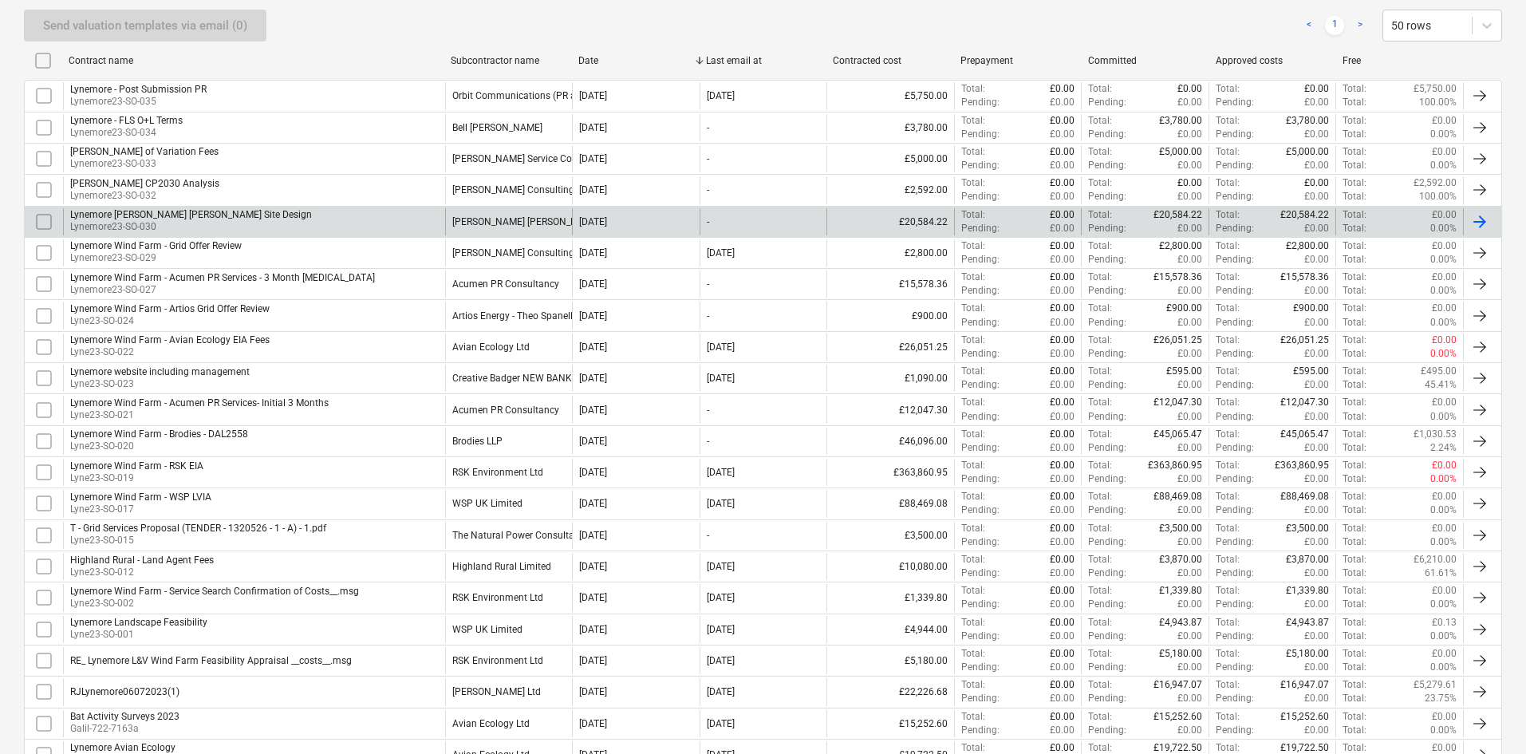
scroll to position [399, 0]
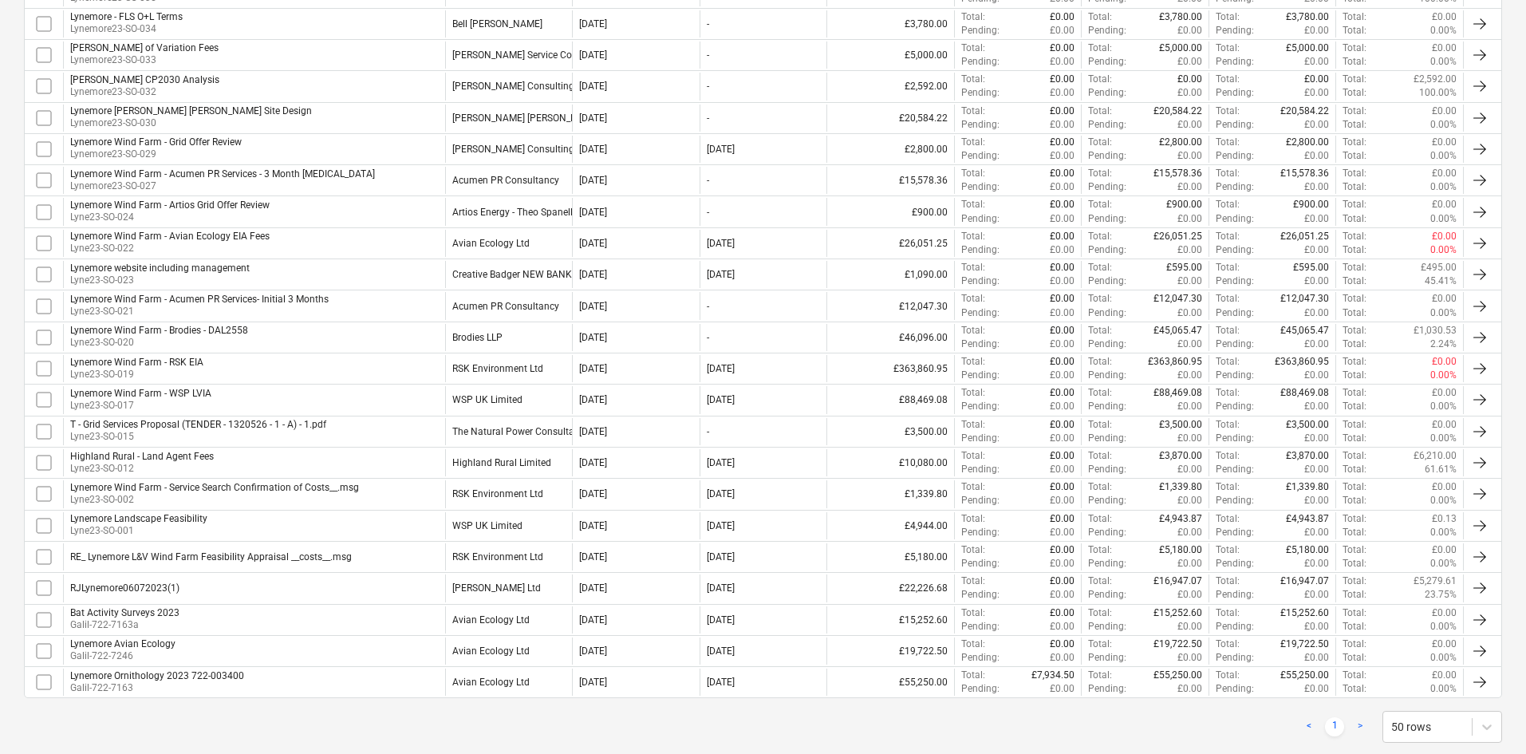
click at [338, 585] on div "RJLynemore06072023(1)" at bounding box center [254, 587] width 382 height 27
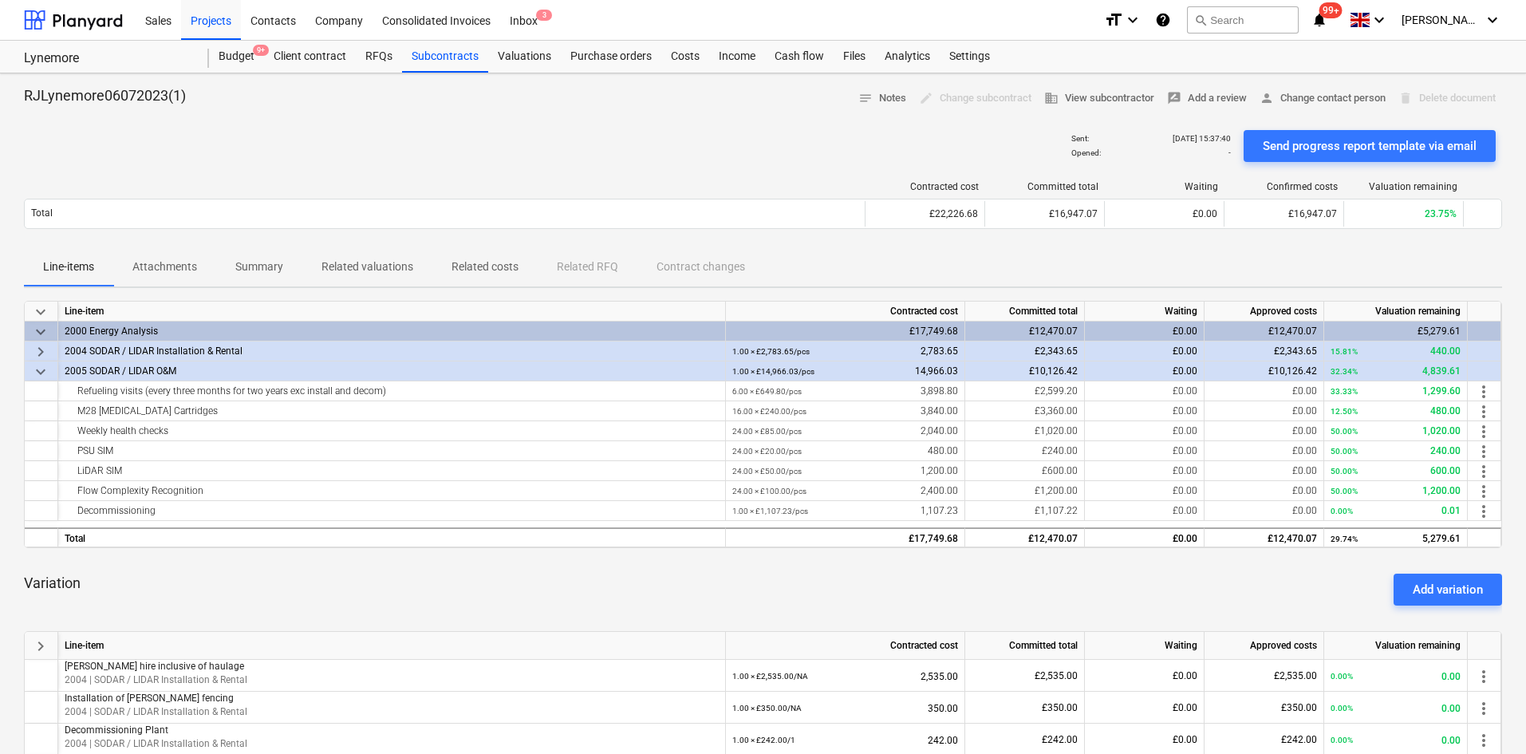
click at [254, 270] on p "Summary" at bounding box center [259, 266] width 48 height 17
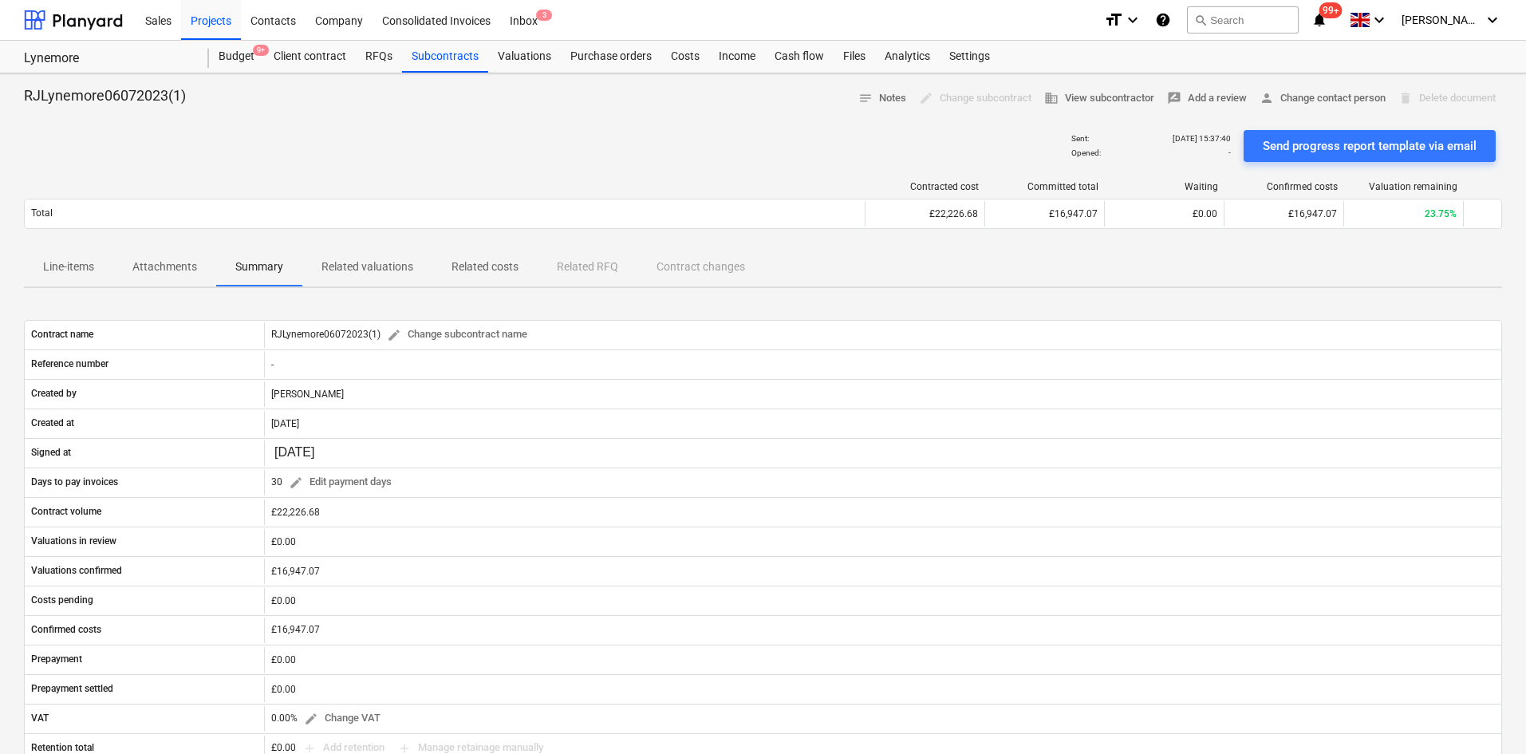
click at [350, 270] on p "Related valuations" at bounding box center [367, 266] width 92 height 17
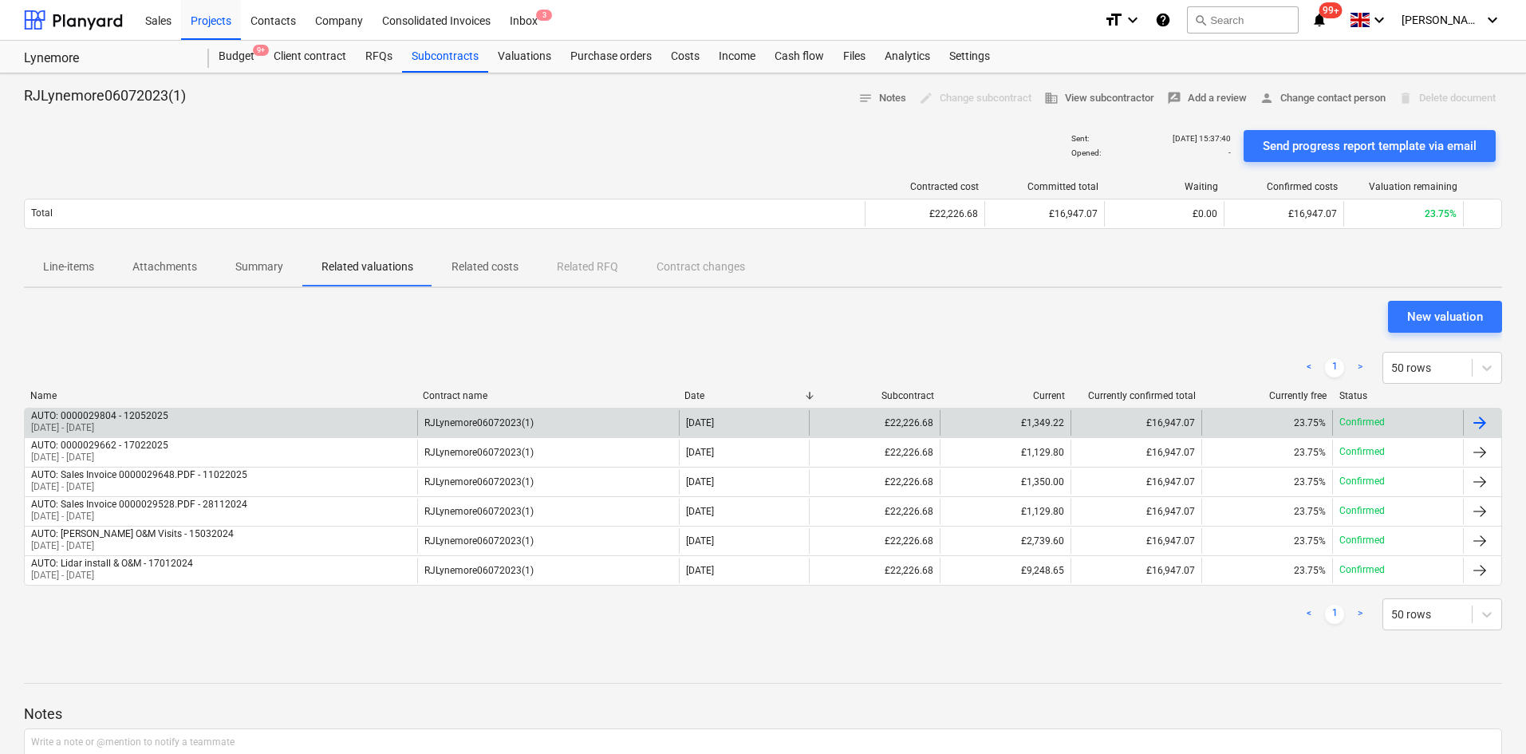
click at [385, 419] on div "AUTO: 0000029804 - 12052025 [DATE] - [DATE]" at bounding box center [221, 423] width 392 height 26
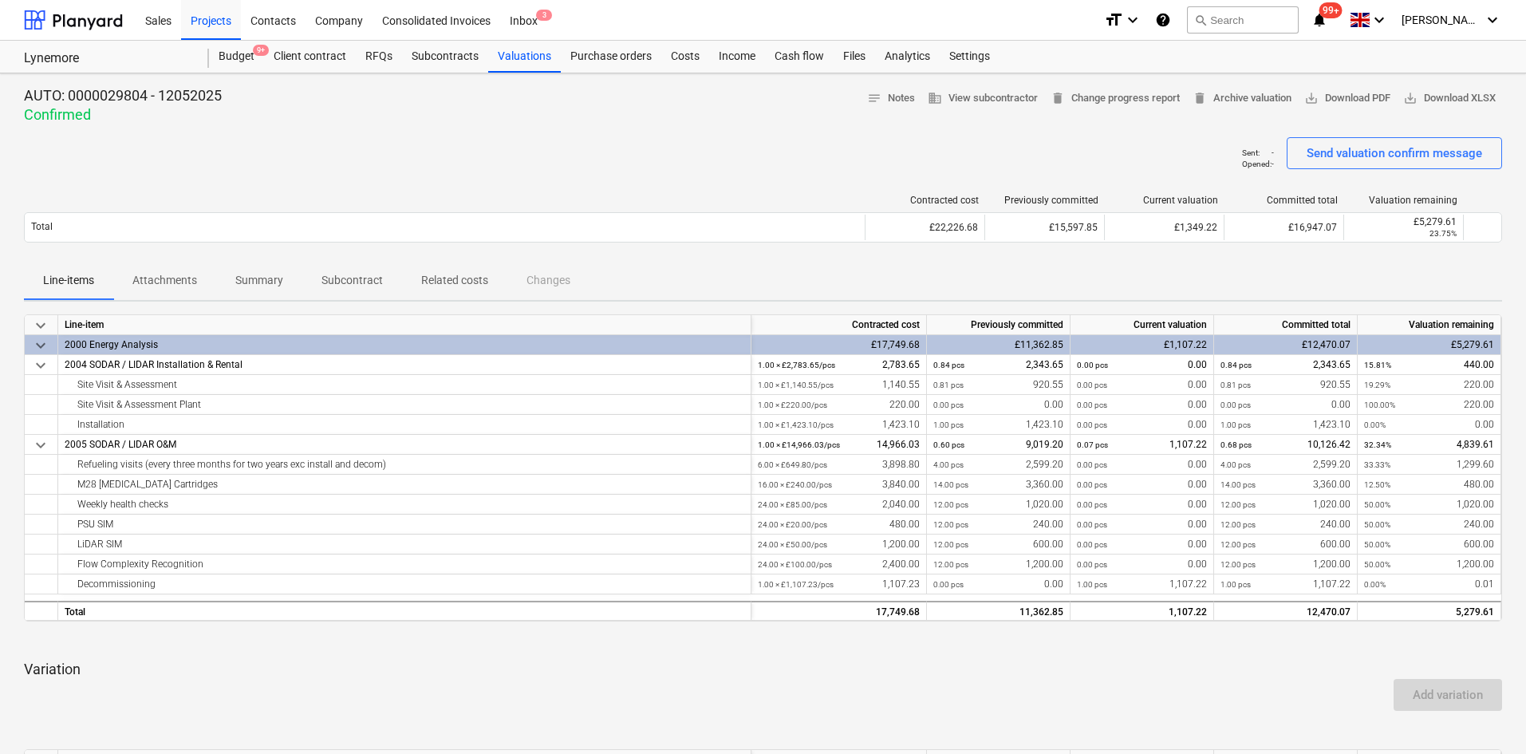
click at [266, 278] on p "Summary" at bounding box center [259, 280] width 48 height 17
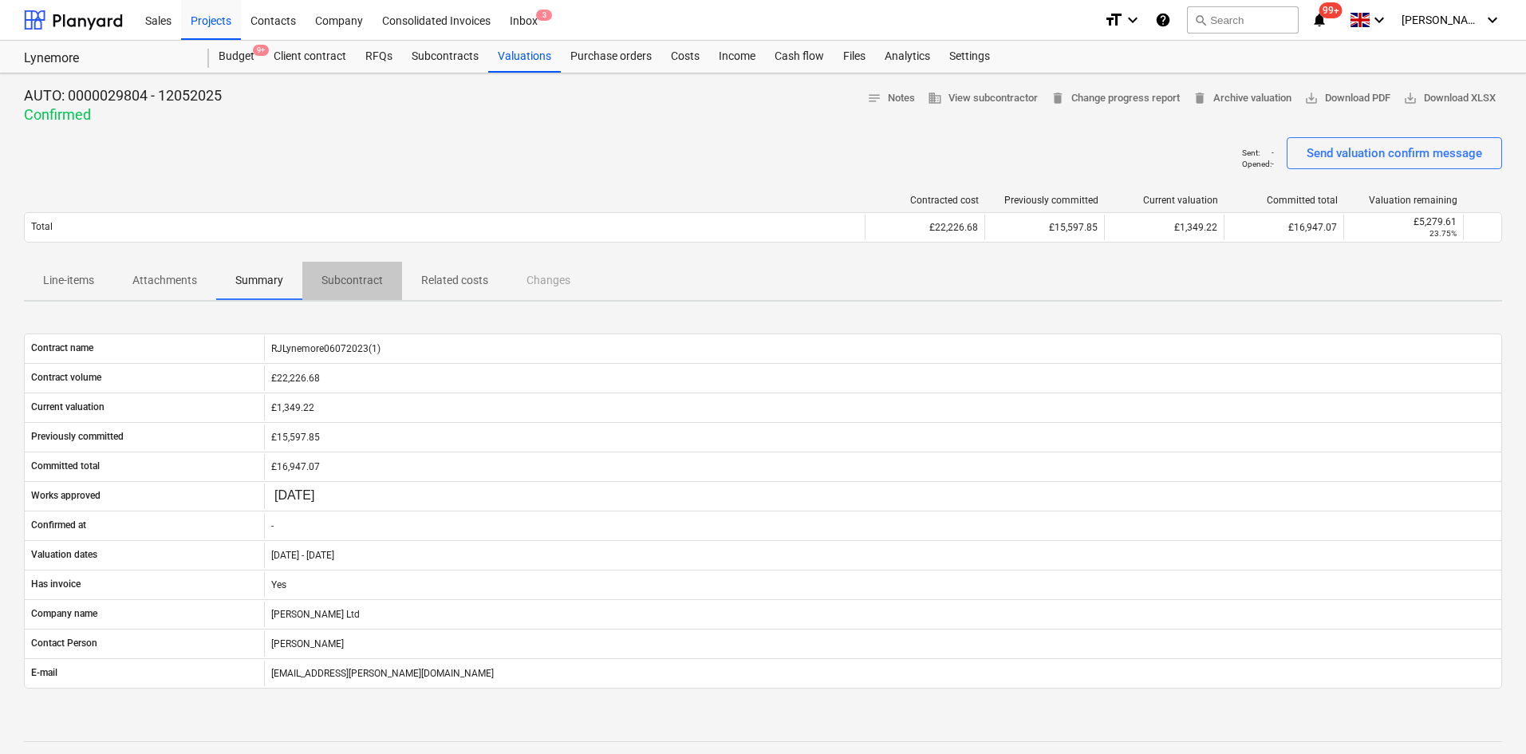
click at [330, 278] on p "Subcontract" at bounding box center [351, 280] width 61 height 17
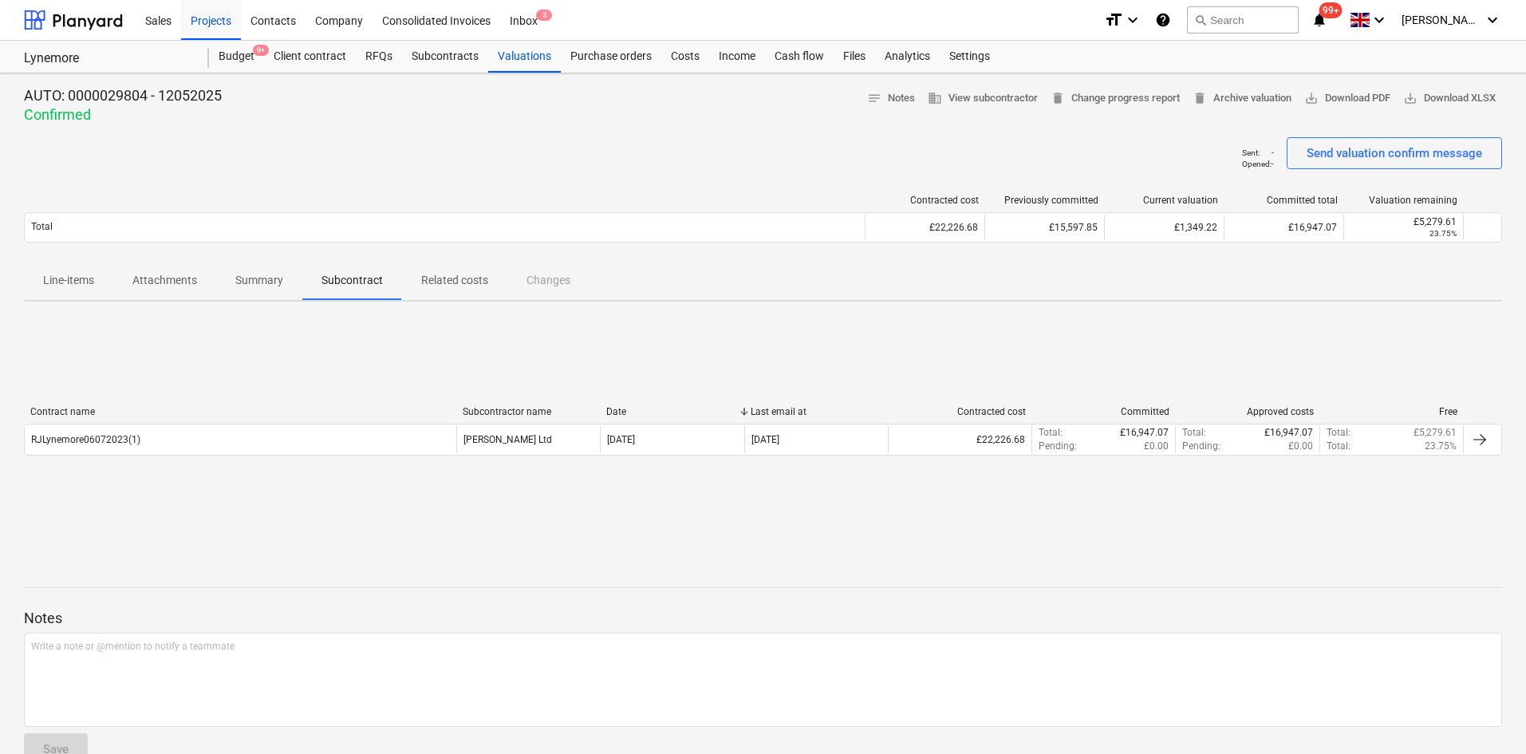
click at [438, 283] on p "Related costs" at bounding box center [454, 280] width 67 height 17
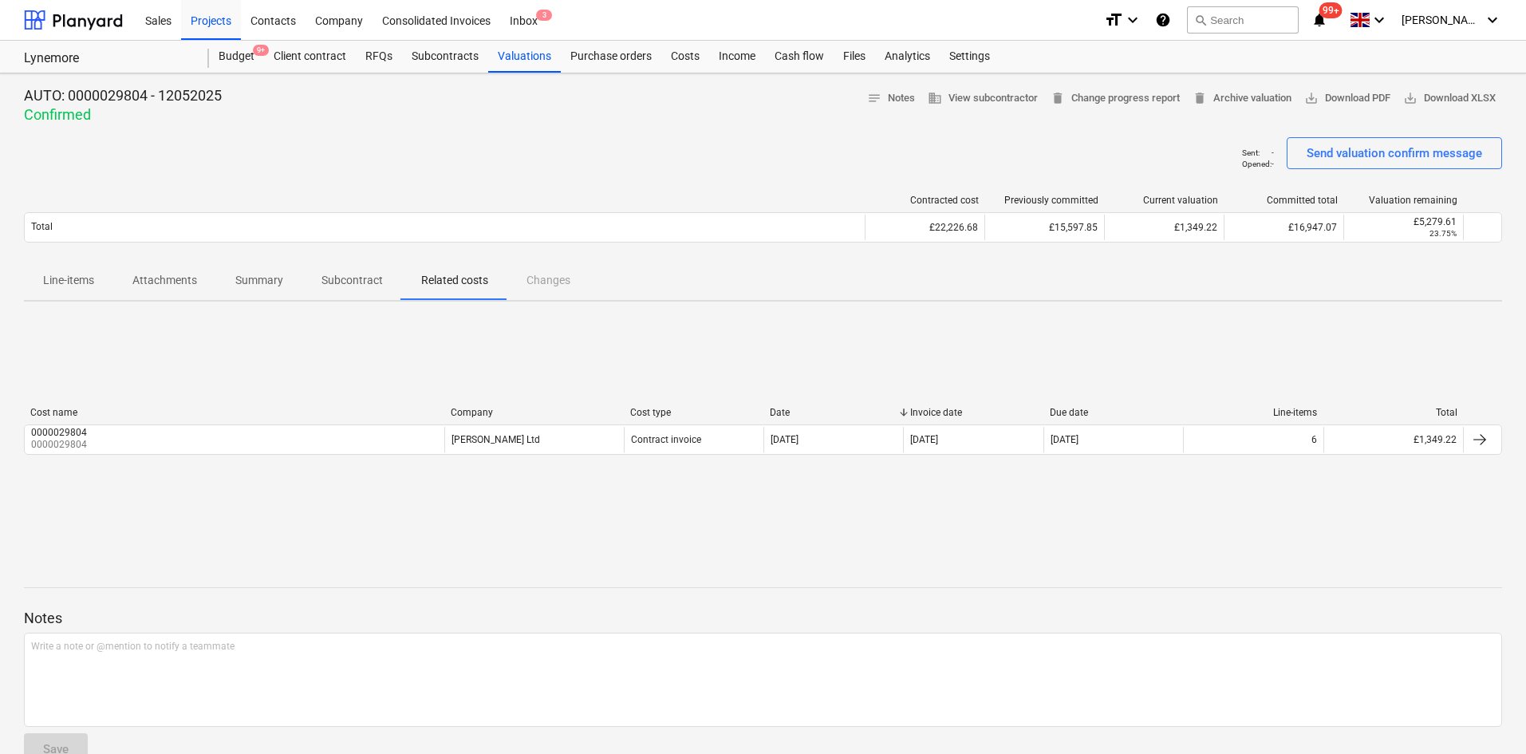
click at [549, 285] on div "Line-items Attachments Summary Subcontract Related costs Changes" at bounding box center [763, 281] width 1478 height 38
click at [291, 291] on span "Summary" at bounding box center [259, 280] width 86 height 26
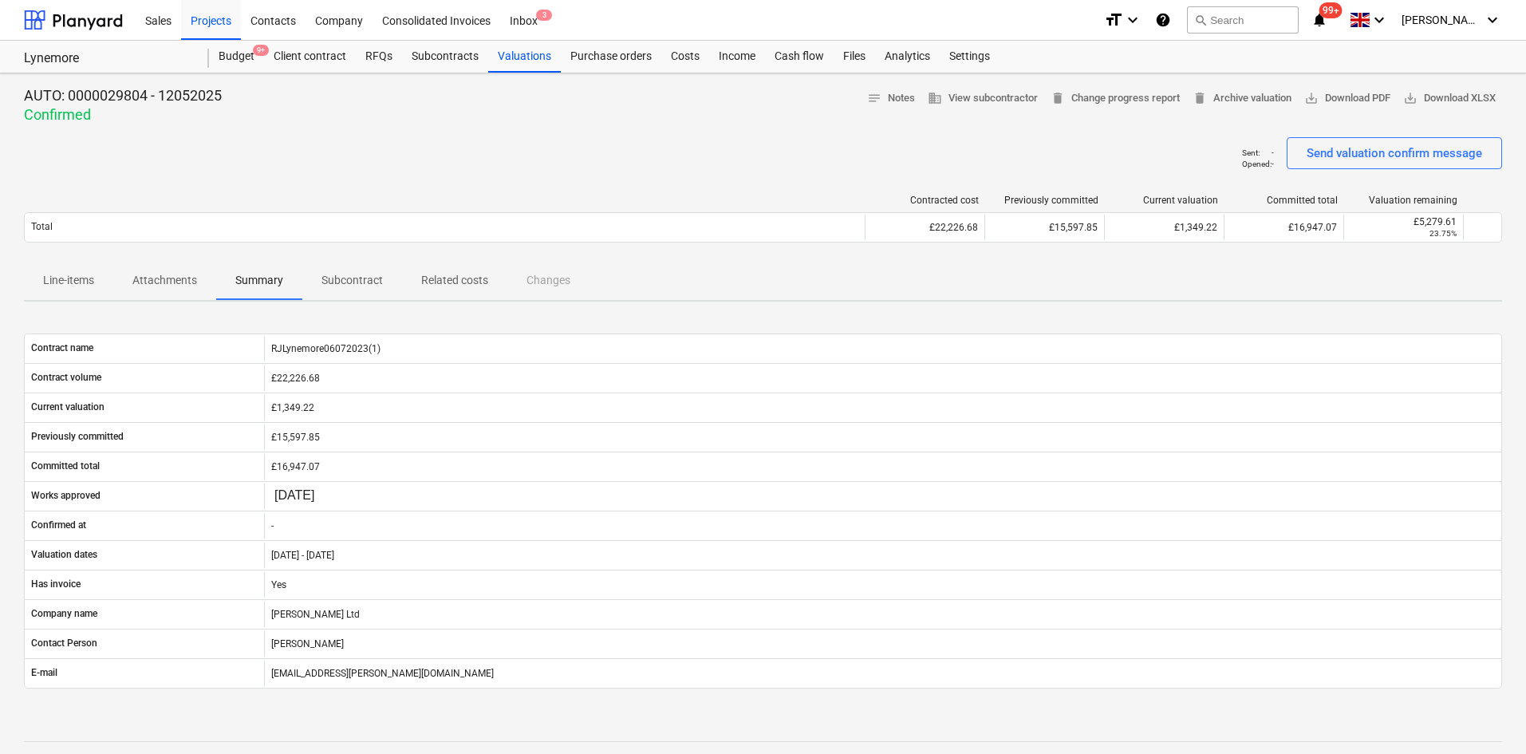
click at [190, 285] on p "Attachments" at bounding box center [164, 280] width 65 height 17
click at [188, 280] on p "Attachments" at bounding box center [164, 280] width 65 height 17
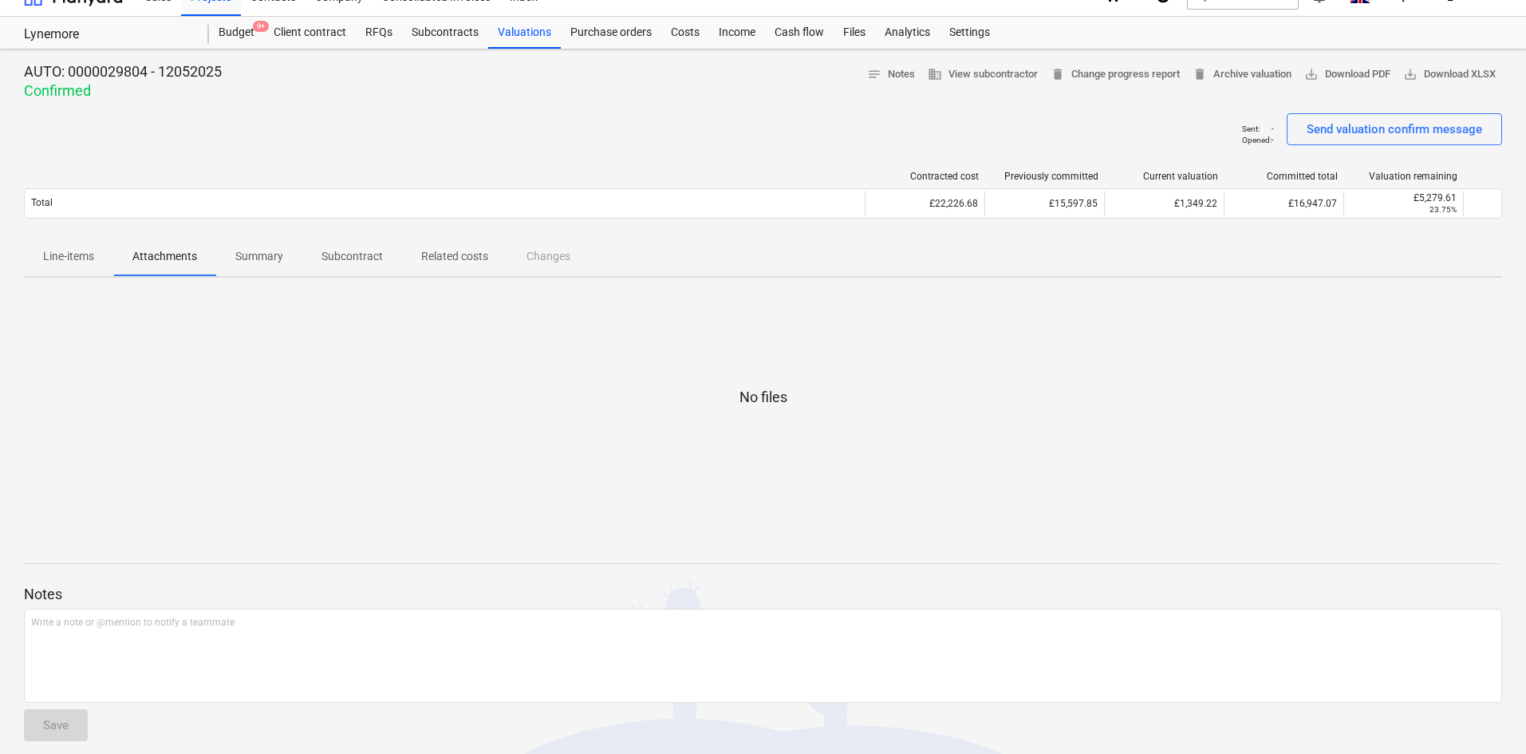
scroll to position [37, 0]
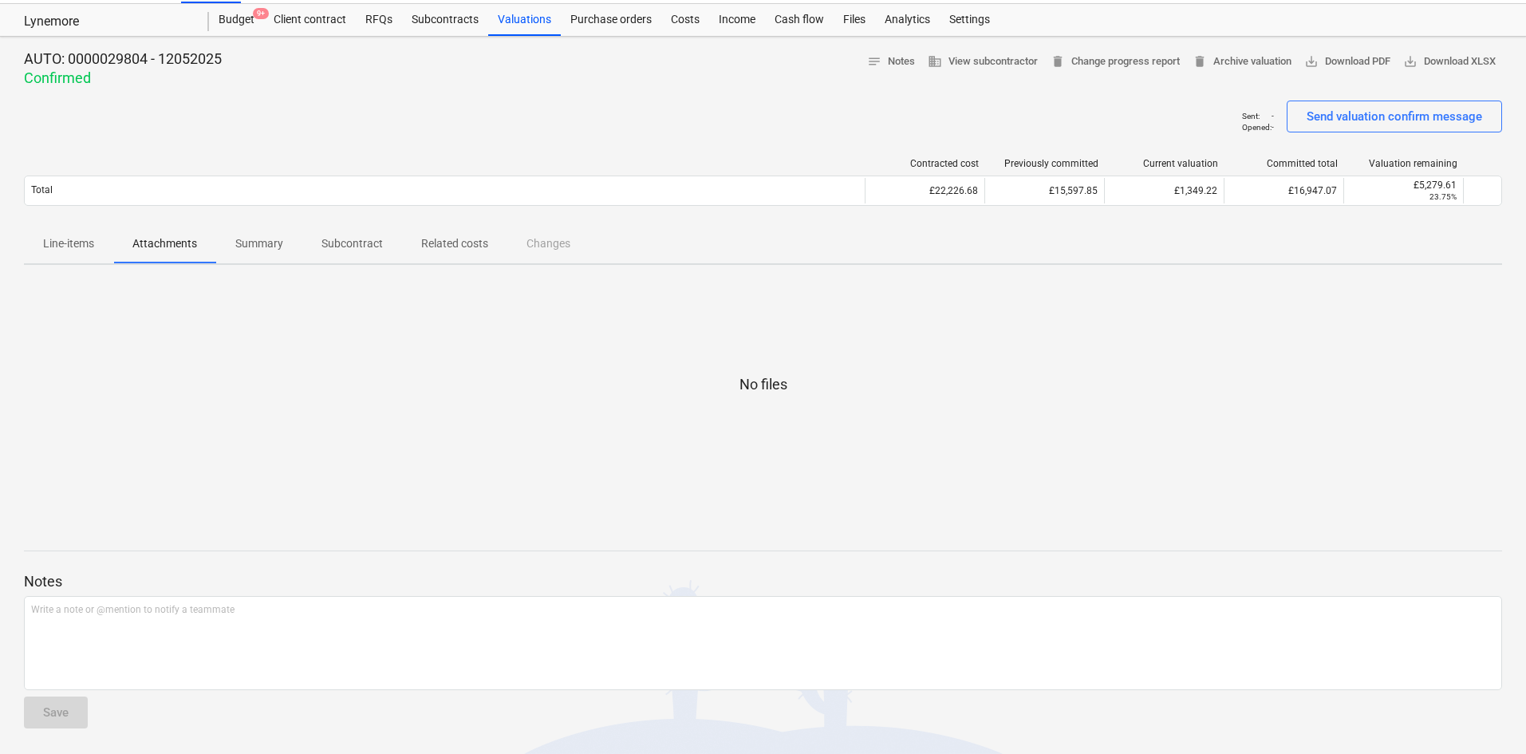
click at [80, 244] on p "Line-items" at bounding box center [68, 243] width 51 height 17
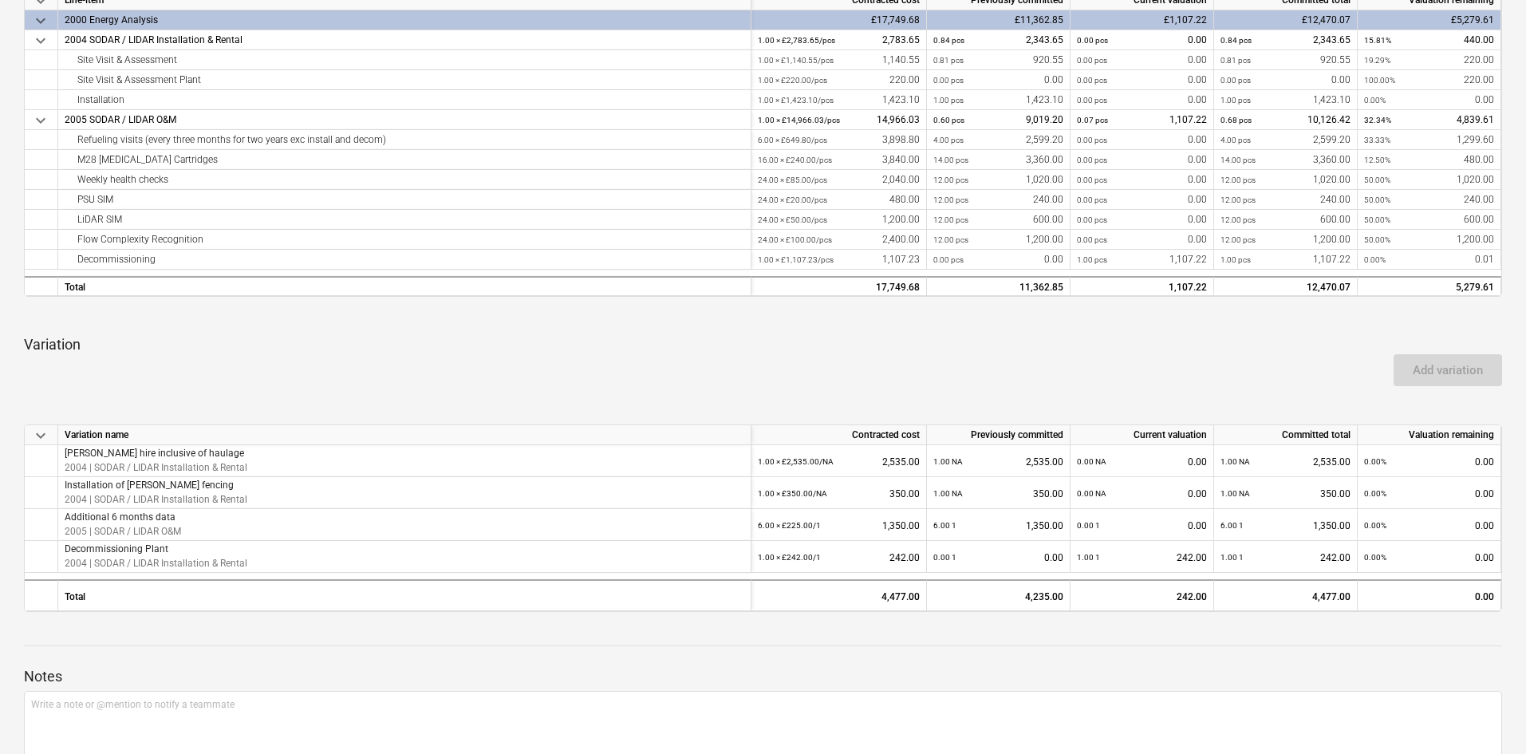
scroll to position [180, 0]
